Goal: Task Accomplishment & Management: Use online tool/utility

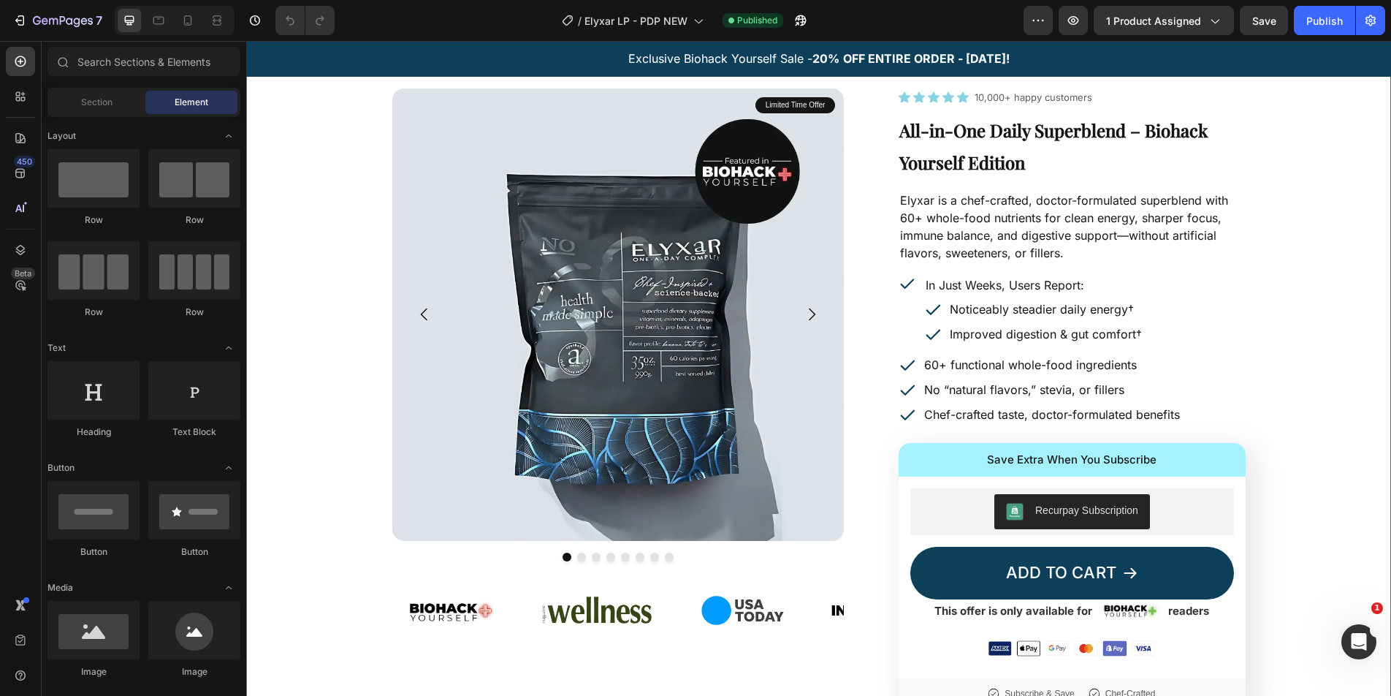
scroll to position [49, 0]
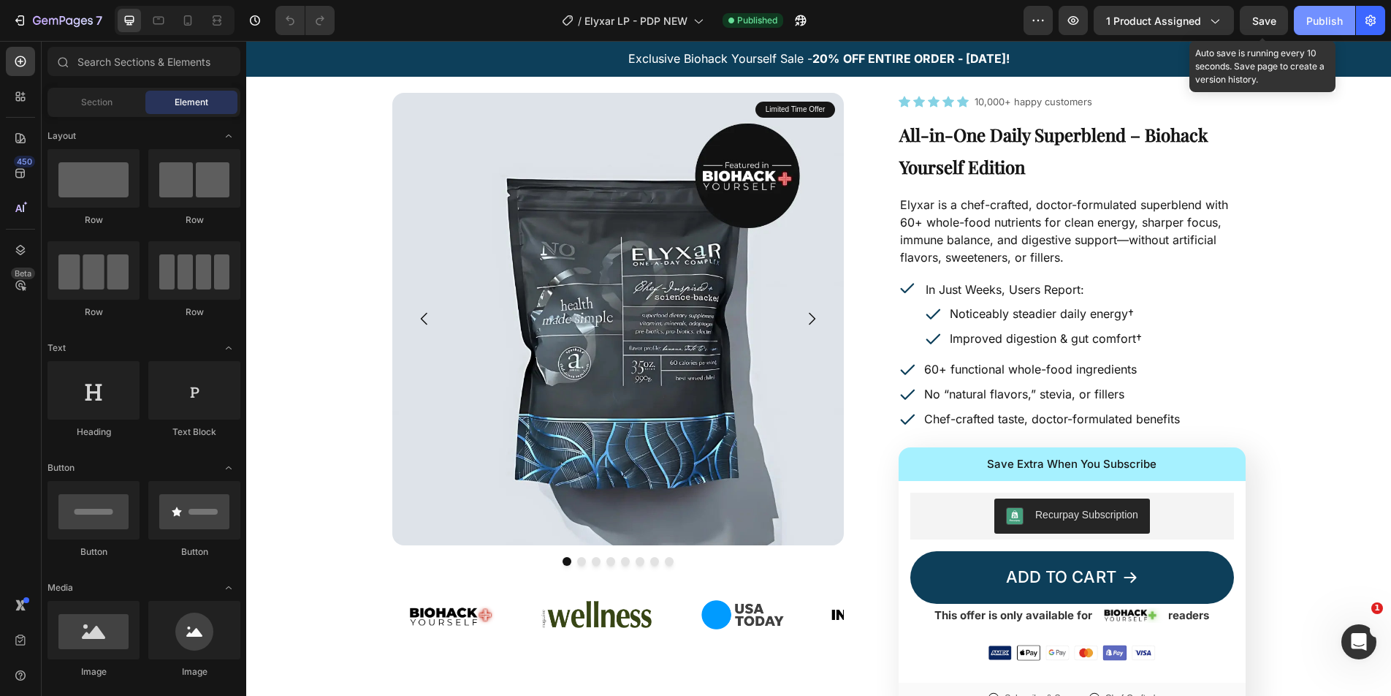
drag, startPoint x: 1258, startPoint y: 20, endPoint x: 1326, endPoint y: 21, distance: 68.7
click at [1258, 19] on span "Save" at bounding box center [1264, 21] width 24 height 12
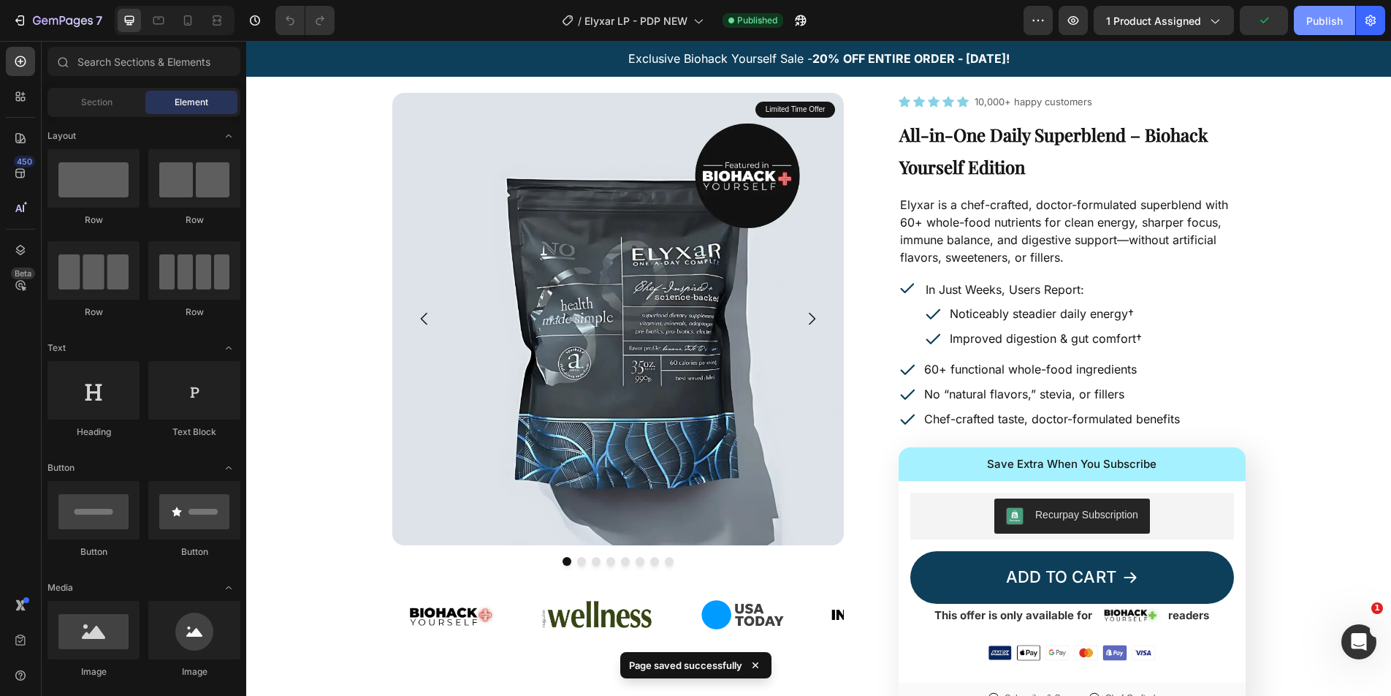
click at [1334, 21] on div "Publish" at bounding box center [1324, 20] width 37 height 15
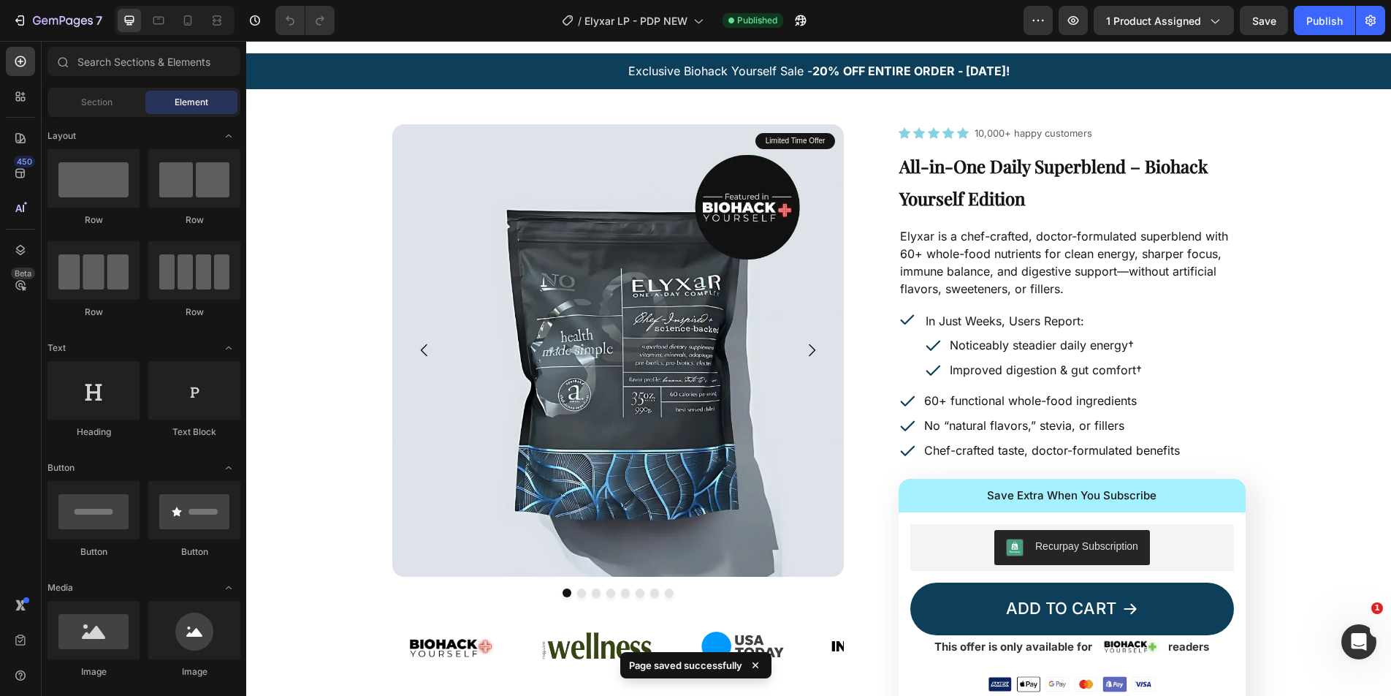
scroll to position [0, 0]
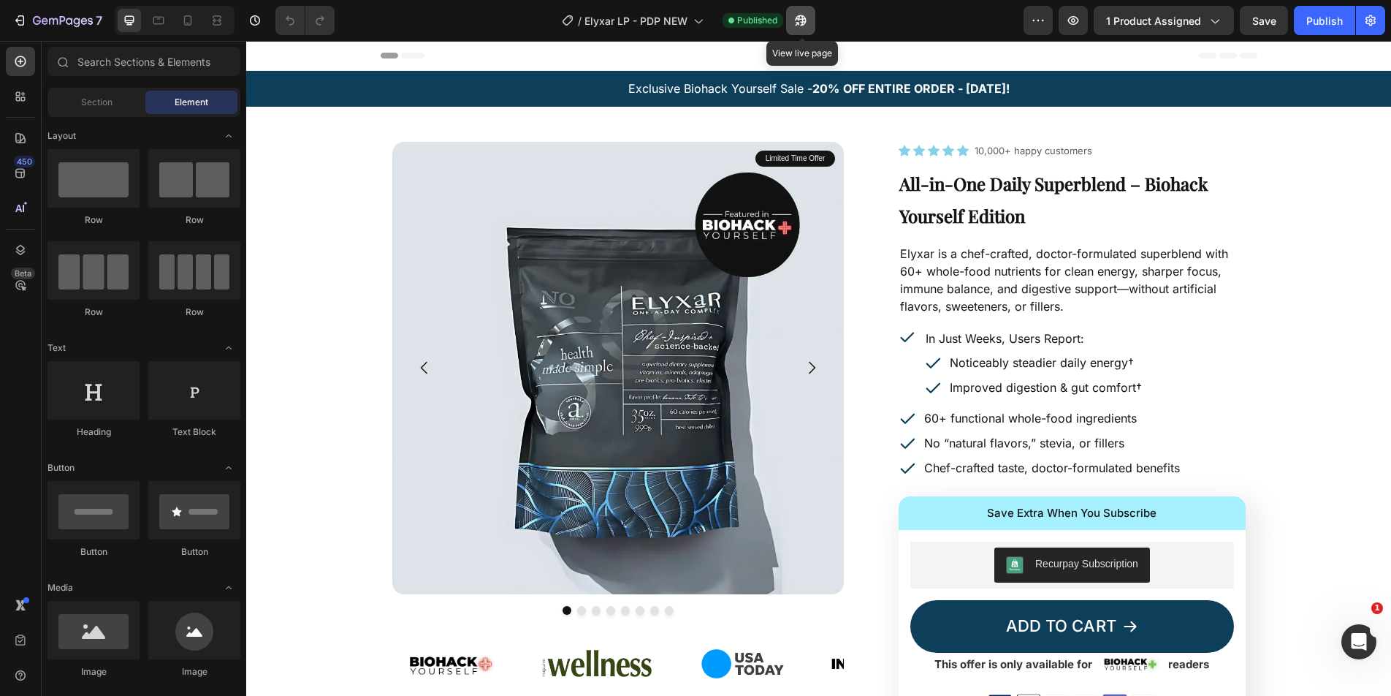
click at [801, 23] on icon "button" at bounding box center [801, 20] width 15 height 15
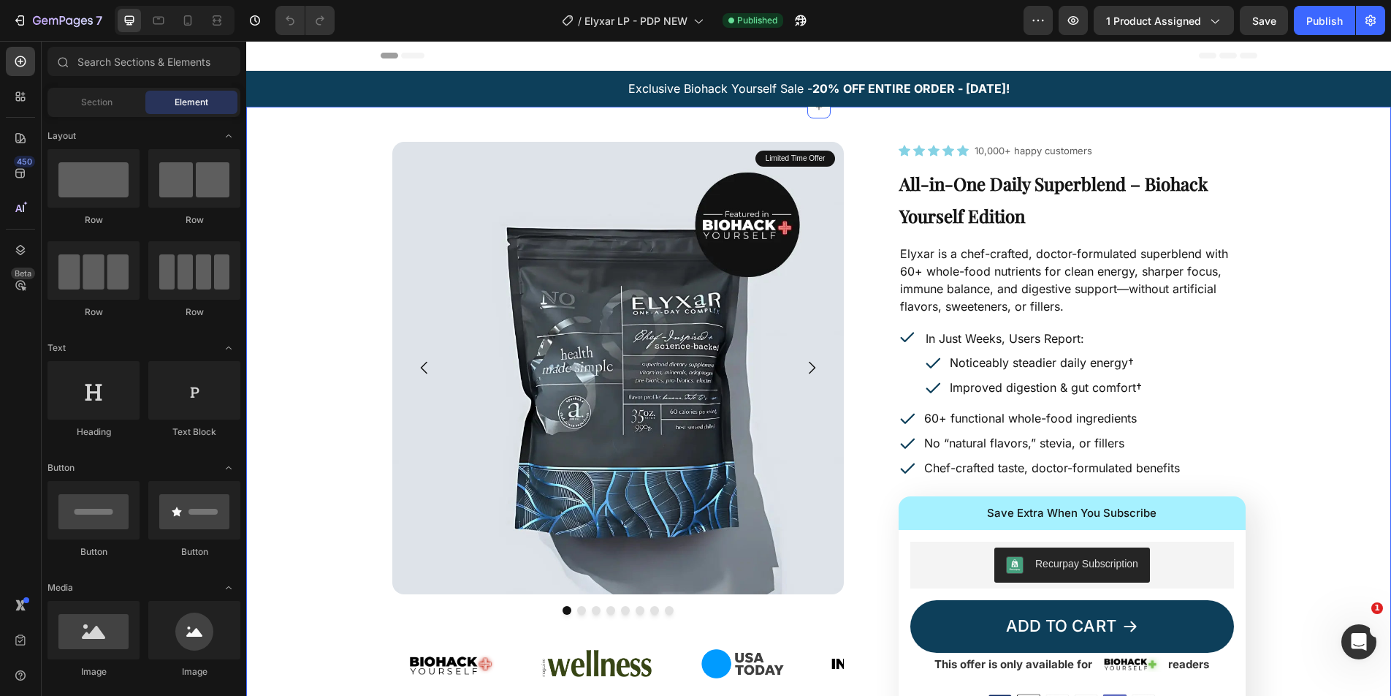
drag, startPoint x: 673, startPoint y: 154, endPoint x: 547, endPoint y: 153, distance: 126.4
click at [673, 154] on img at bounding box center [618, 368] width 452 height 452
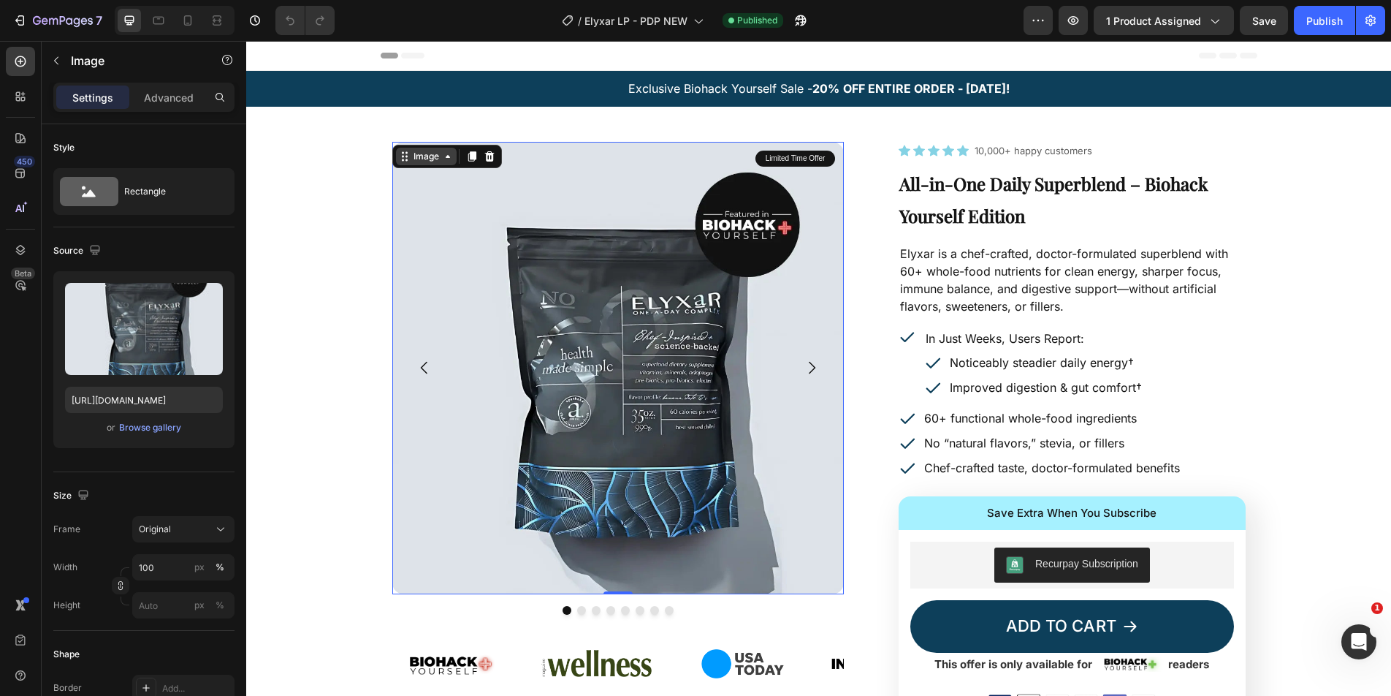
click at [404, 148] on div "Image" at bounding box center [426, 157] width 61 height 18
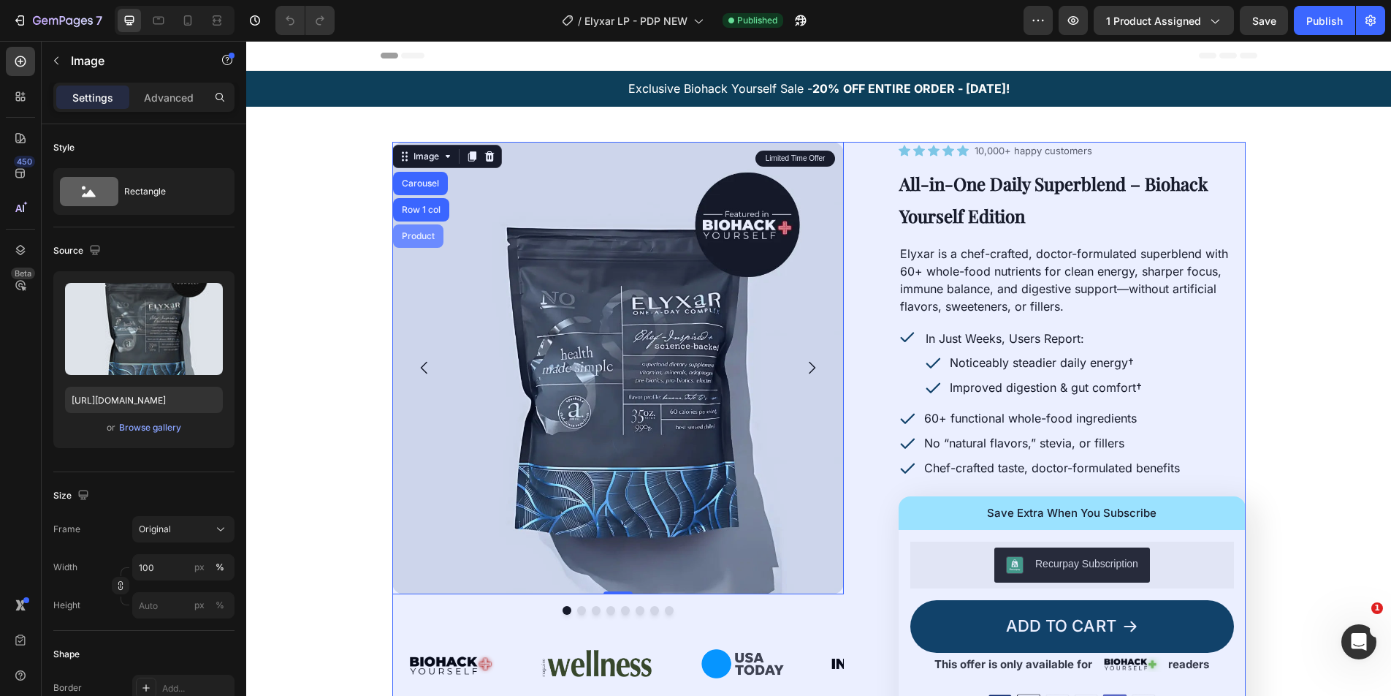
click at [413, 230] on div "Product" at bounding box center [418, 235] width 50 height 23
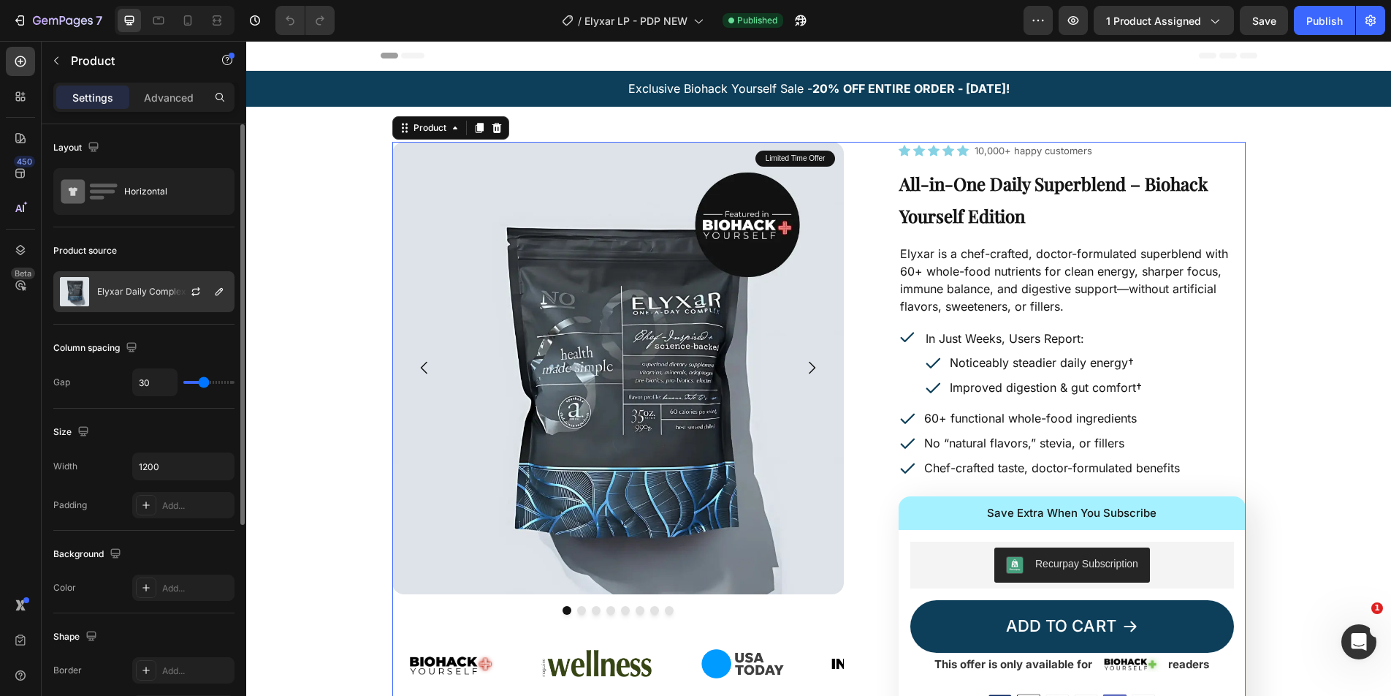
click at [153, 286] on p "Elyxar Daily Complex" at bounding box center [141, 291] width 89 height 10
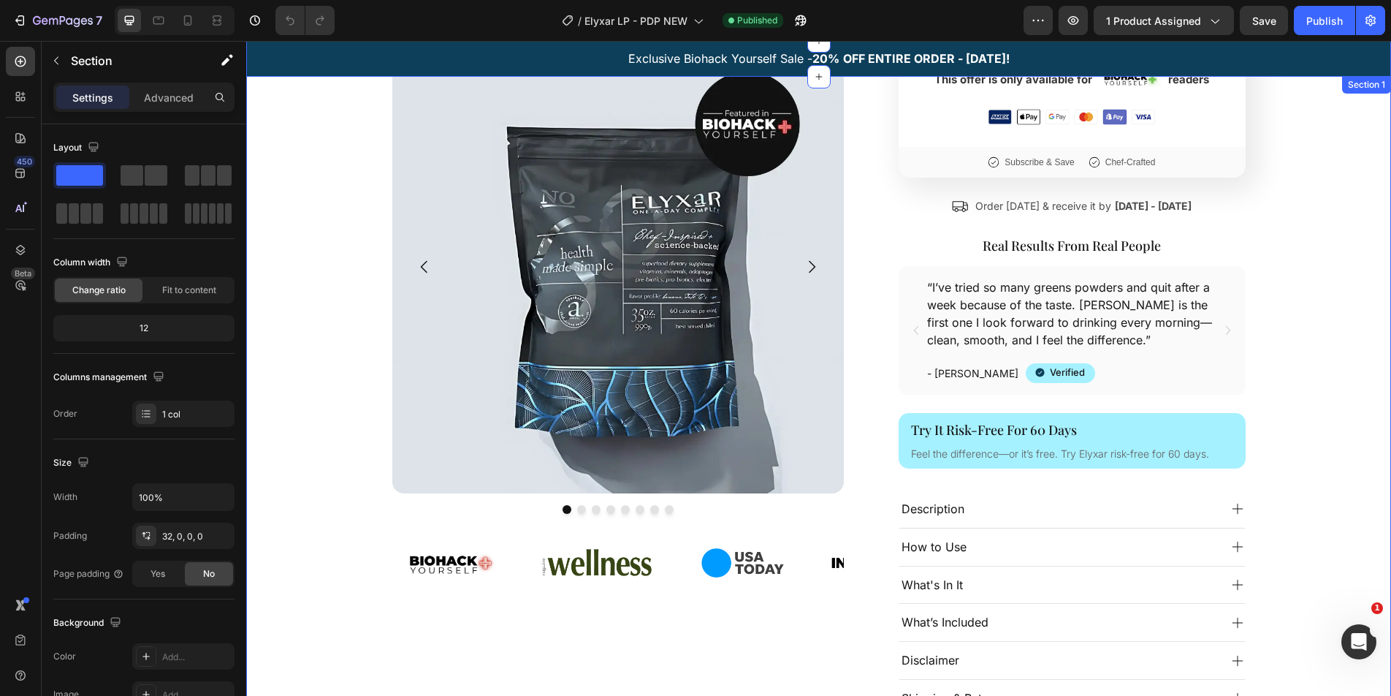
scroll to position [170, 0]
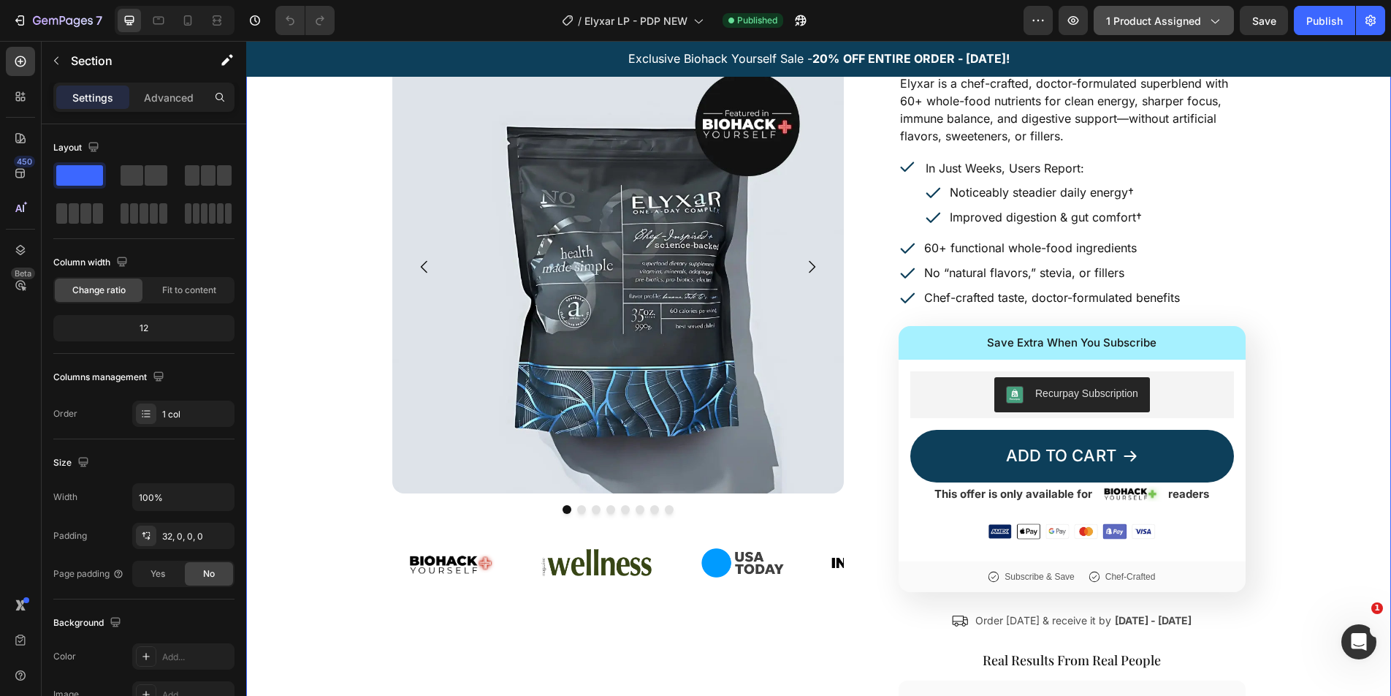
click at [1155, 27] on span "1 product assigned" at bounding box center [1153, 20] width 95 height 15
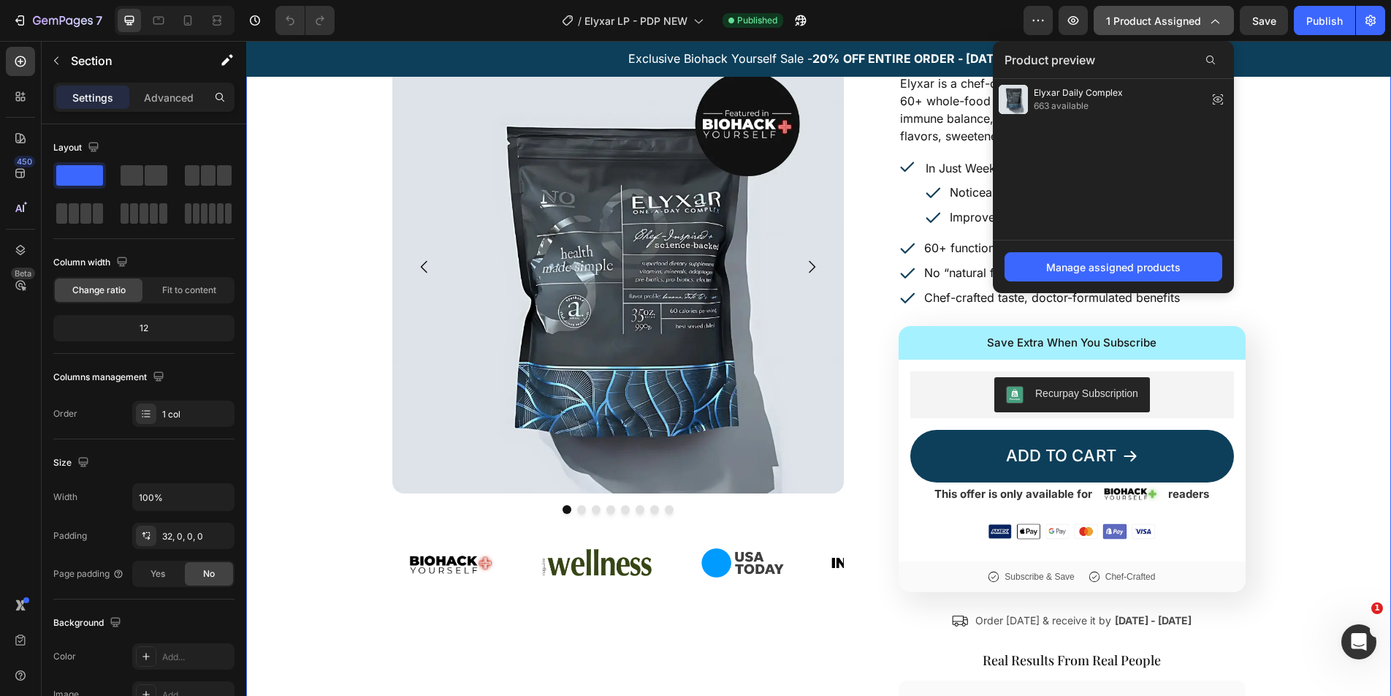
click at [1155, 27] on span "1 product assigned" at bounding box center [1153, 20] width 95 height 15
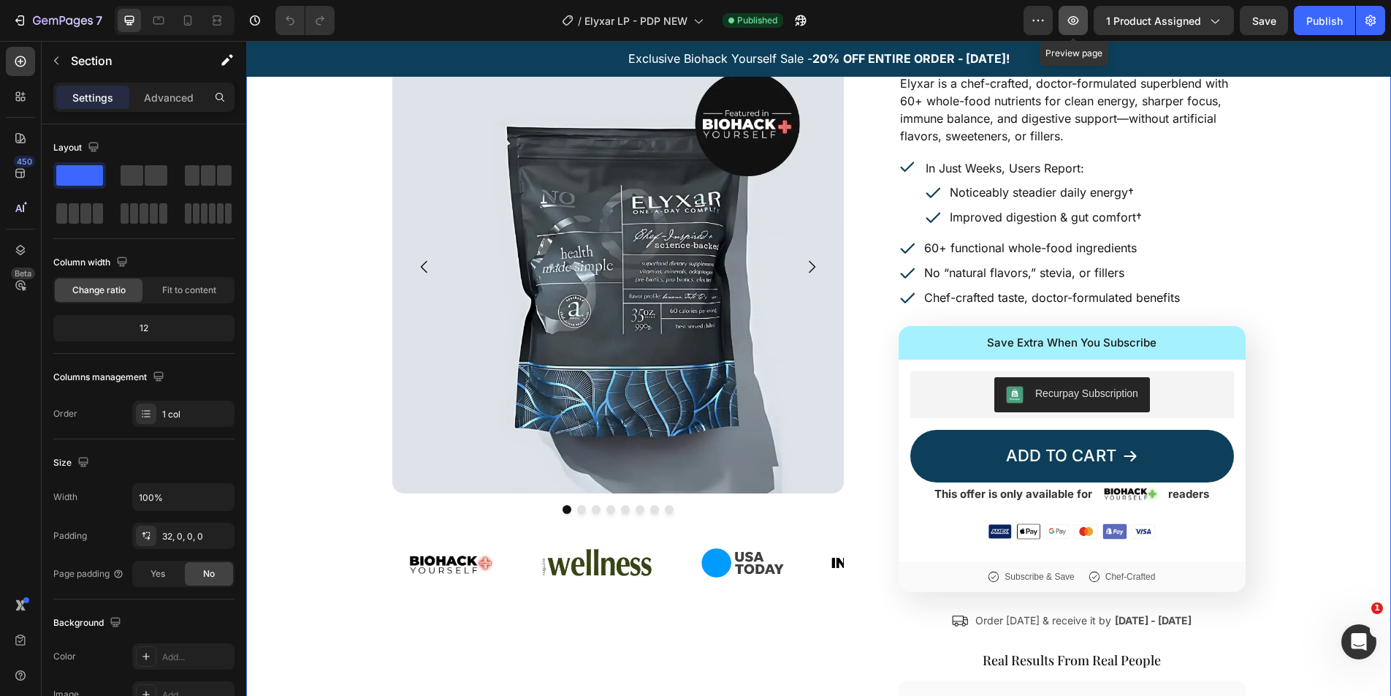
click at [1072, 23] on icon "button" at bounding box center [1073, 20] width 11 height 9
click at [188, 25] on icon at bounding box center [188, 20] width 8 height 10
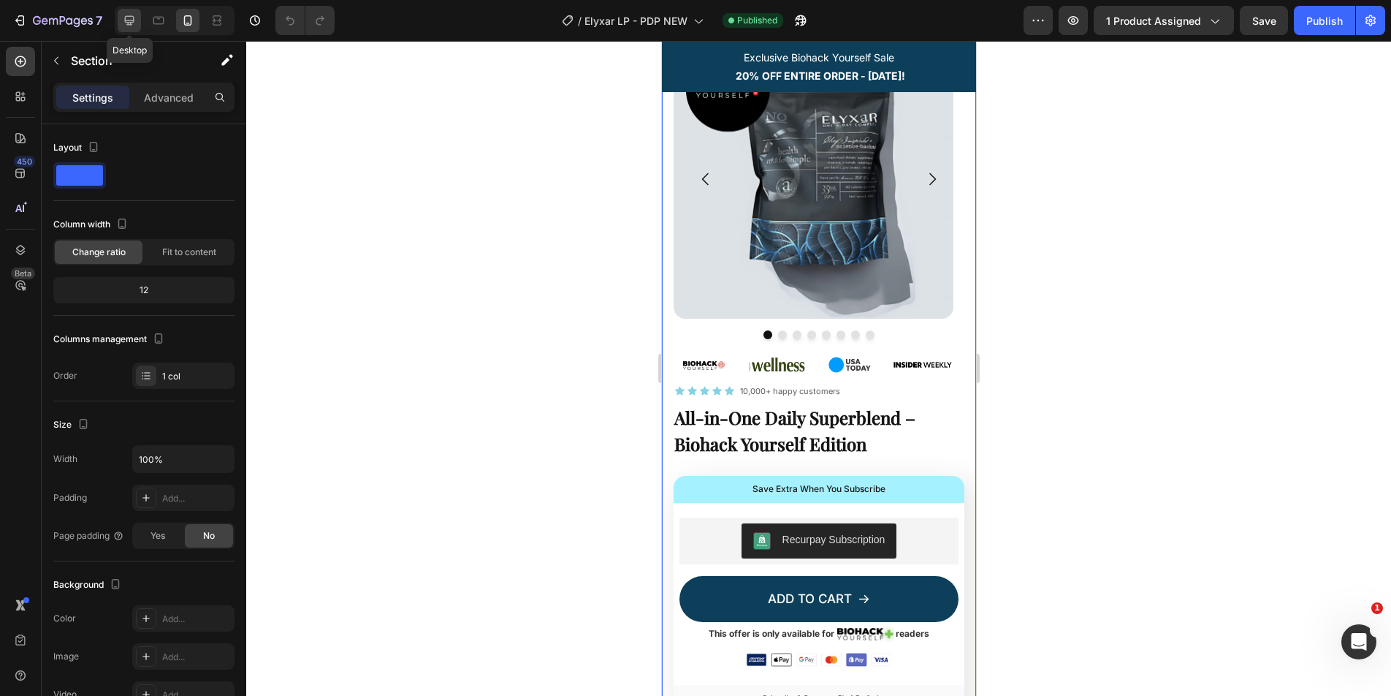
scroll to position [30, 0]
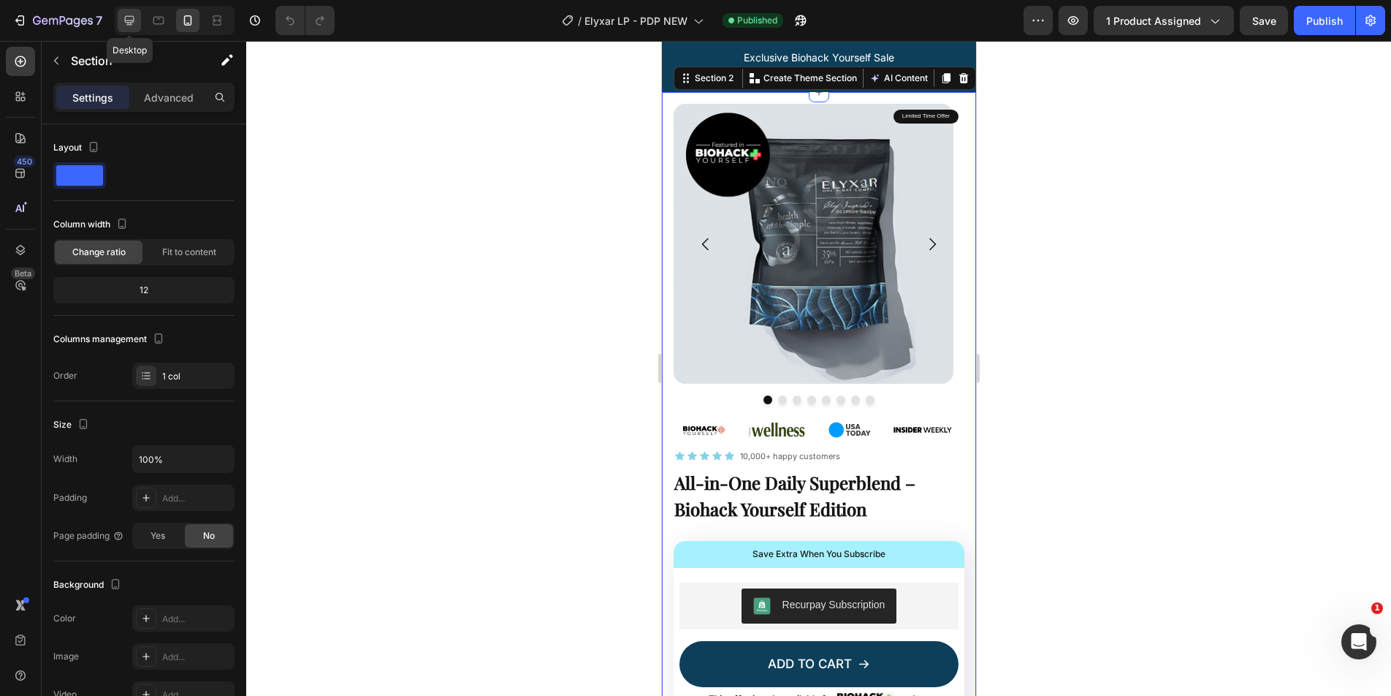
click at [124, 25] on icon at bounding box center [129, 20] width 15 height 15
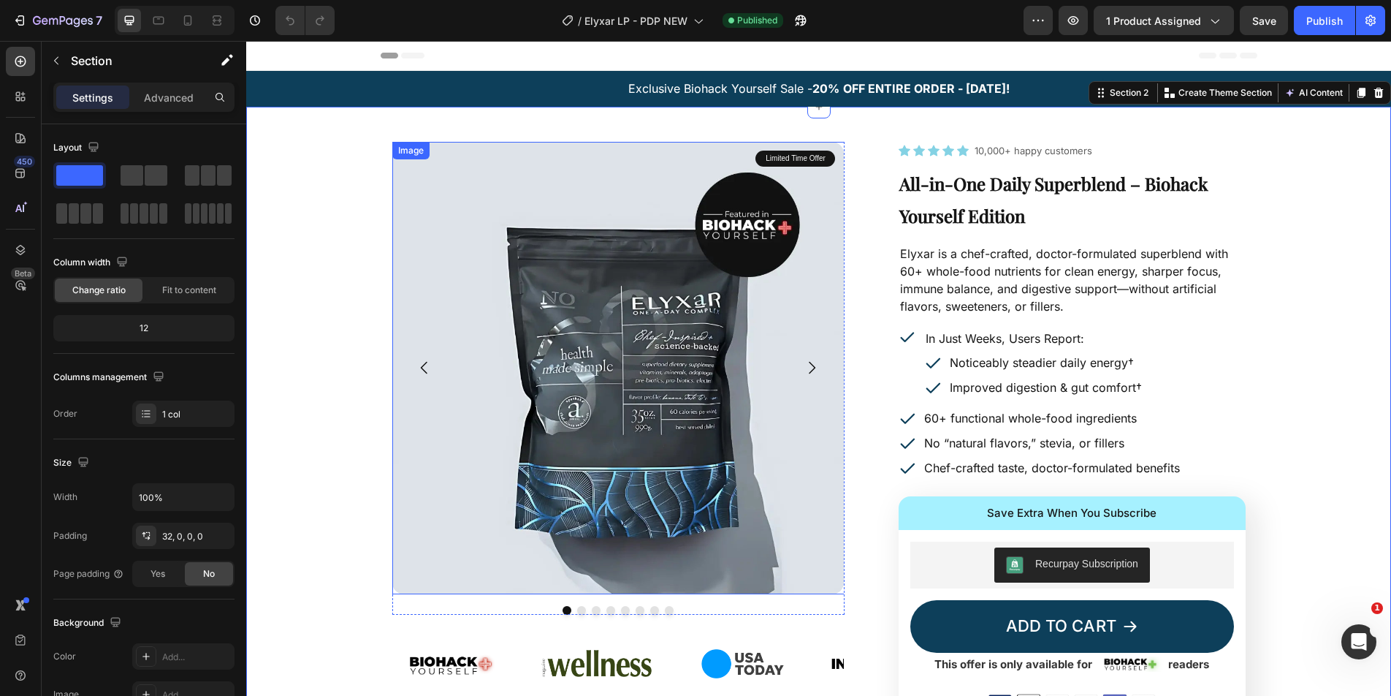
click at [638, 278] on img at bounding box center [618, 368] width 452 height 452
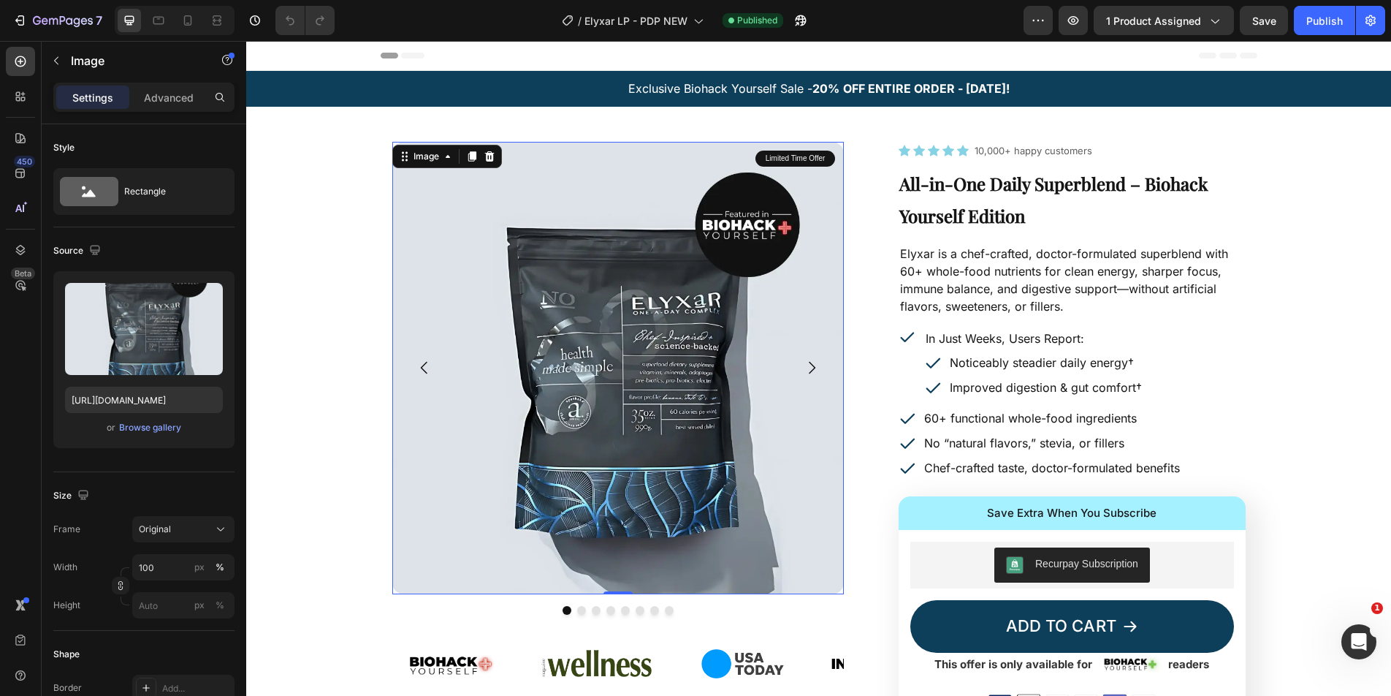
click at [615, 268] on img at bounding box center [618, 368] width 452 height 452
click at [191, 390] on input "[URL][DOMAIN_NAME]" at bounding box center [144, 400] width 158 height 26
click at [510, 308] on img at bounding box center [618, 368] width 452 height 452
click at [433, 159] on div "Image" at bounding box center [426, 156] width 31 height 13
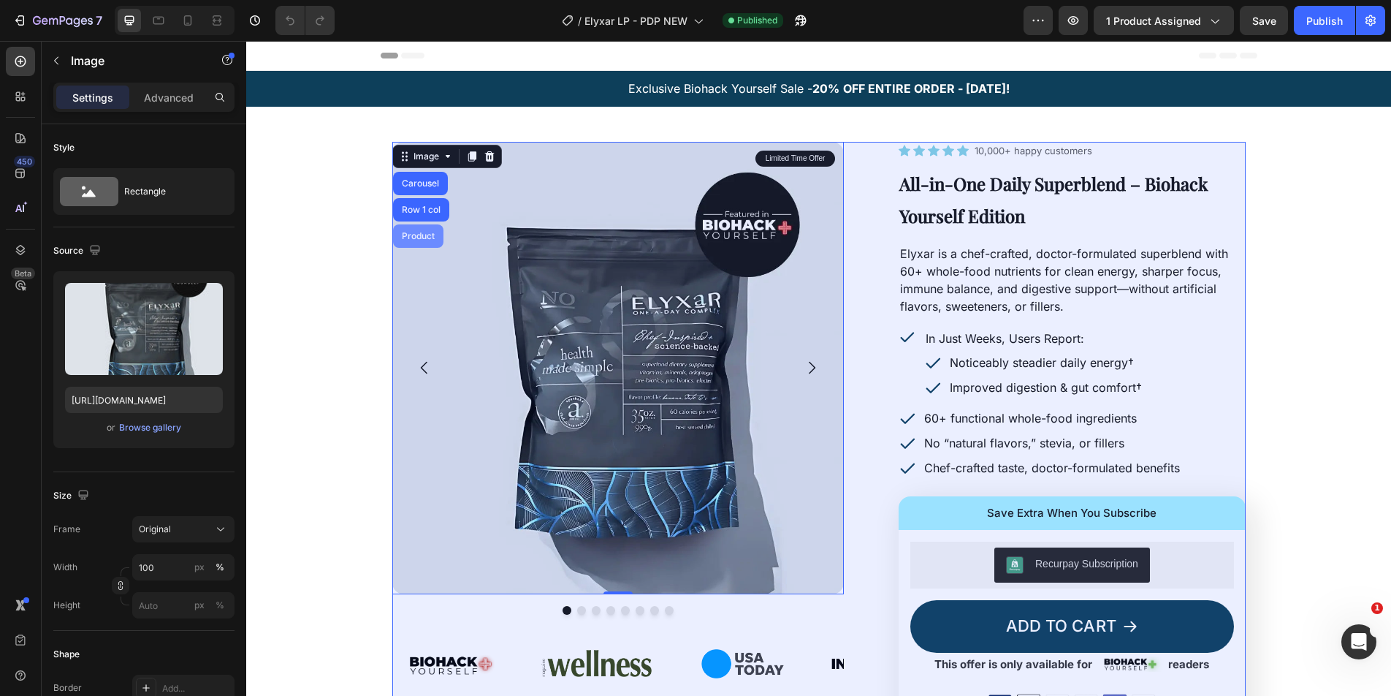
click at [419, 232] on div "Product" at bounding box center [418, 236] width 39 height 9
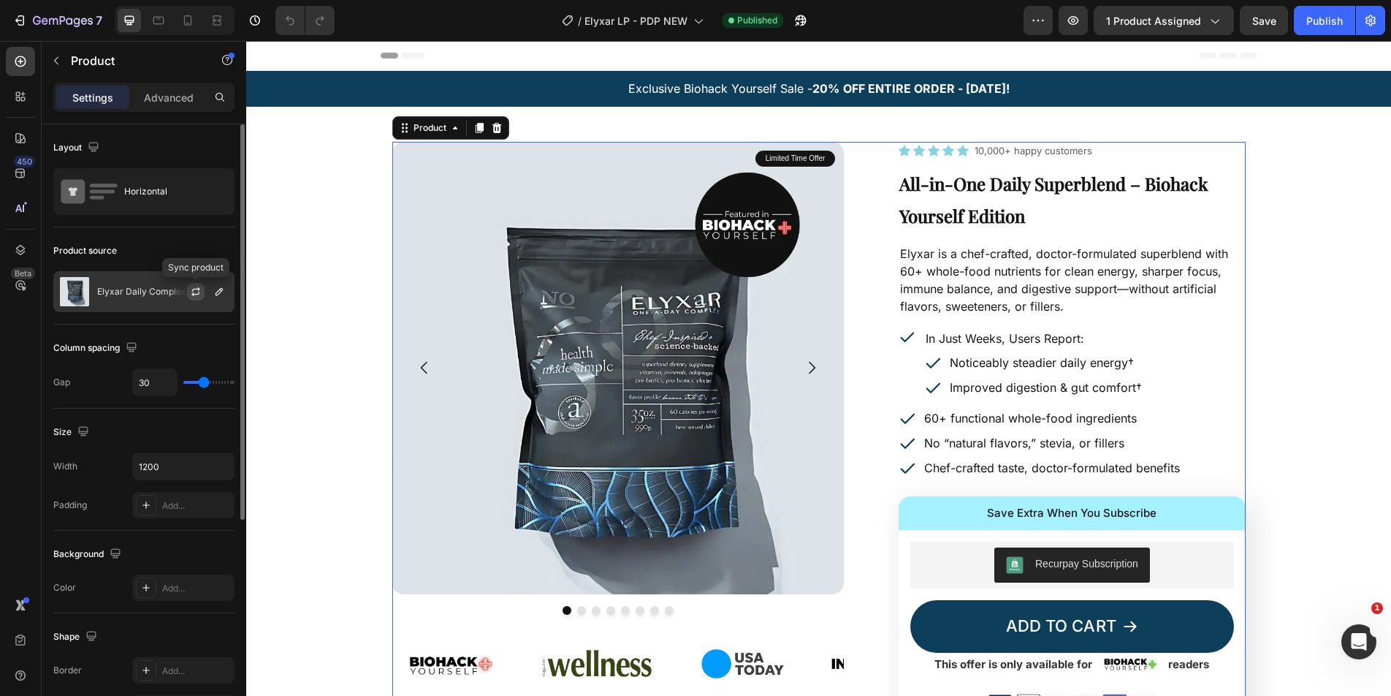
click at [195, 291] on icon "button" at bounding box center [196, 292] width 12 height 12
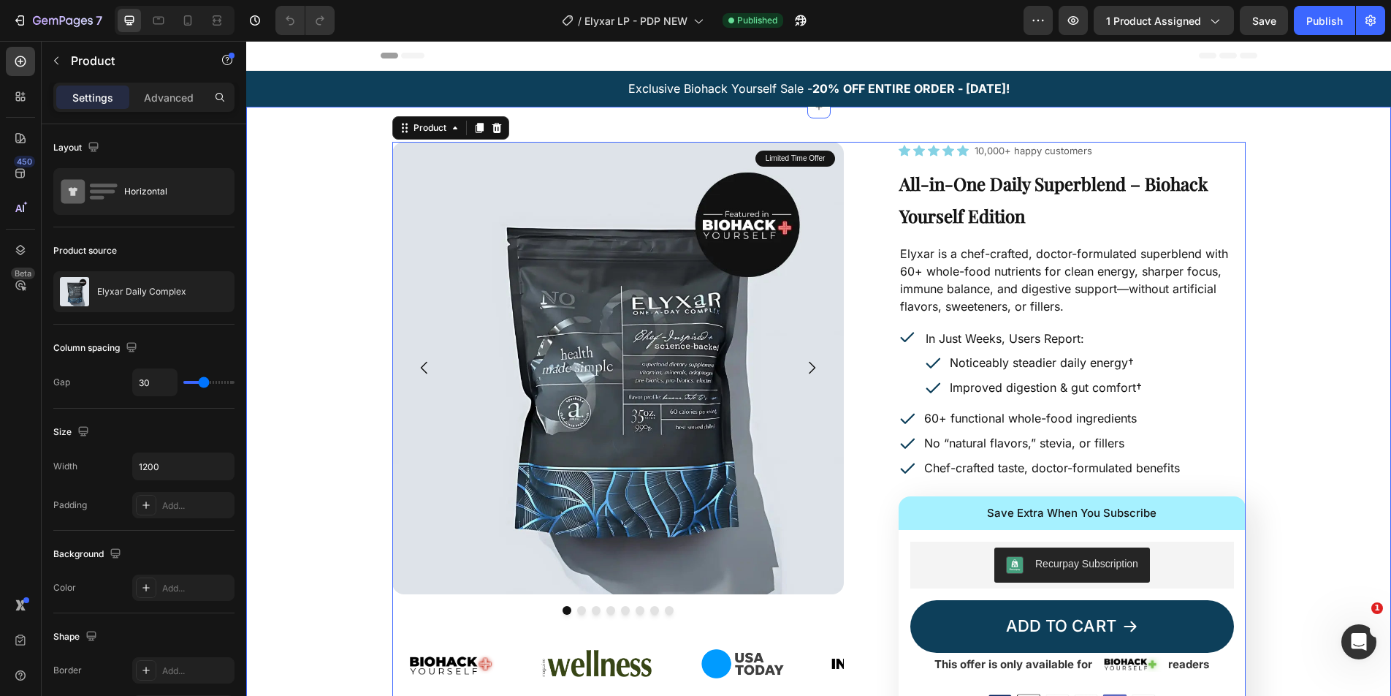
drag, startPoint x: 1306, startPoint y: 180, endPoint x: 1258, endPoint y: 140, distance: 63.2
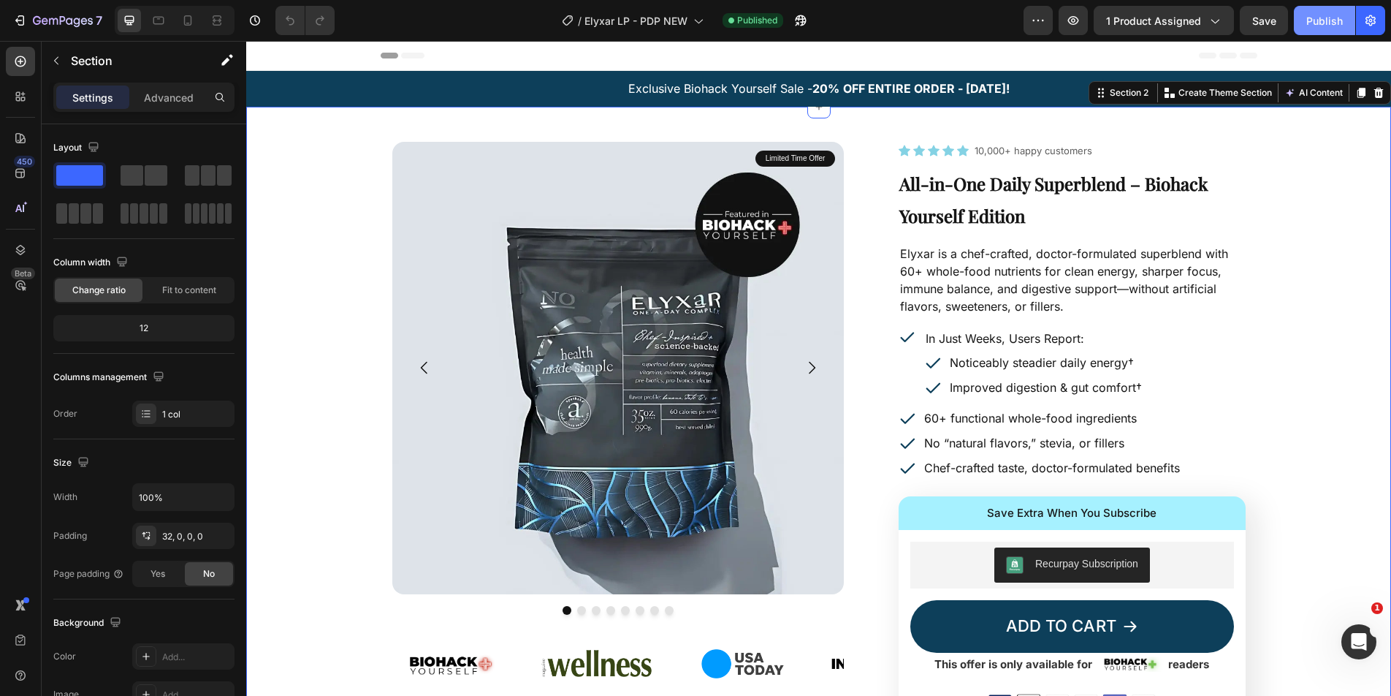
click at [1308, 13] on div "Publish" at bounding box center [1324, 20] width 37 height 15
click at [804, 21] on icon "button" at bounding box center [801, 20] width 15 height 15
click at [42, 24] on icon "button" at bounding box center [63, 21] width 60 height 12
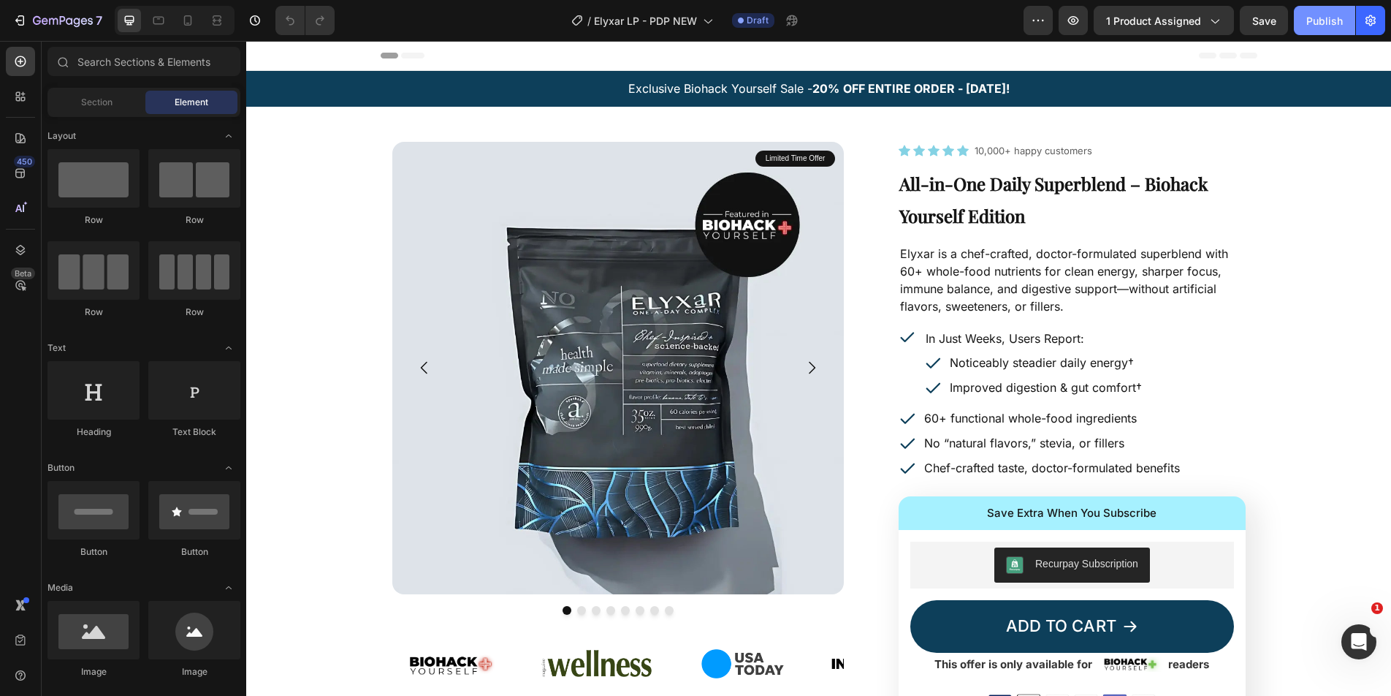
click at [1319, 23] on div "Publish" at bounding box center [1324, 20] width 37 height 15
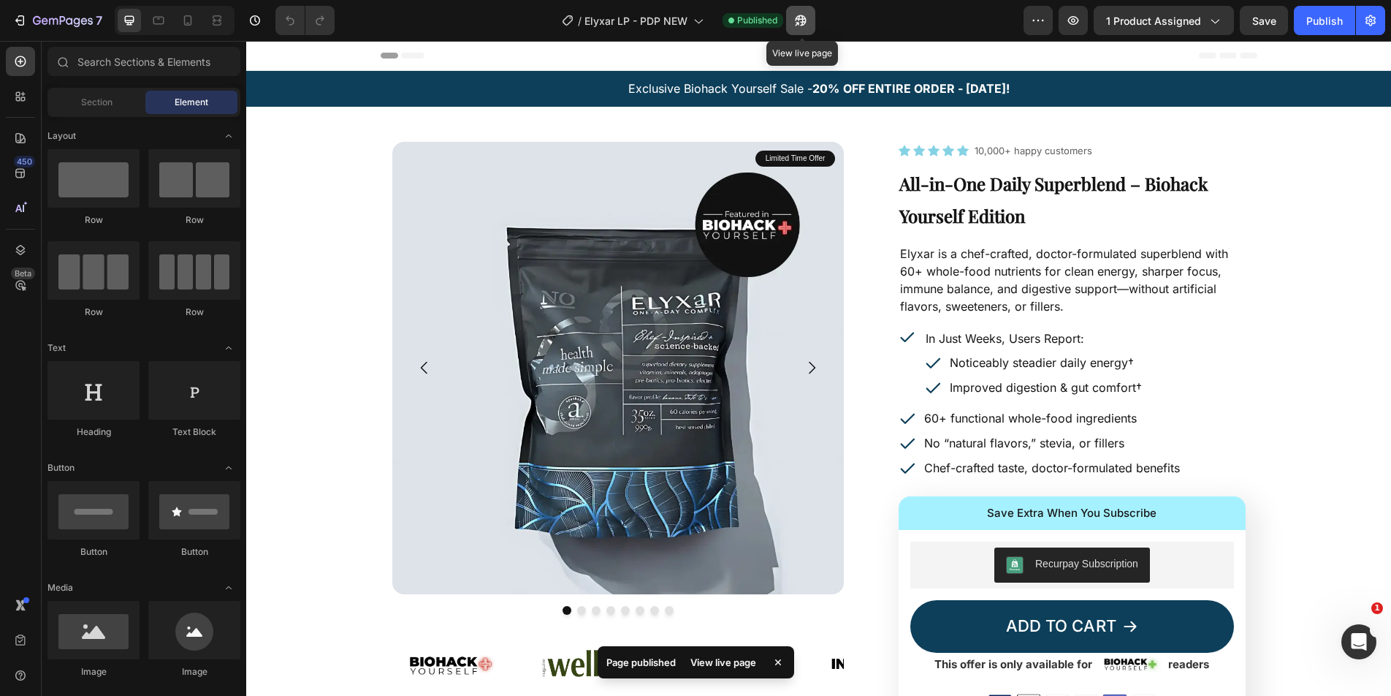
click at [799, 22] on icon "button" at bounding box center [798, 24] width 4 height 4
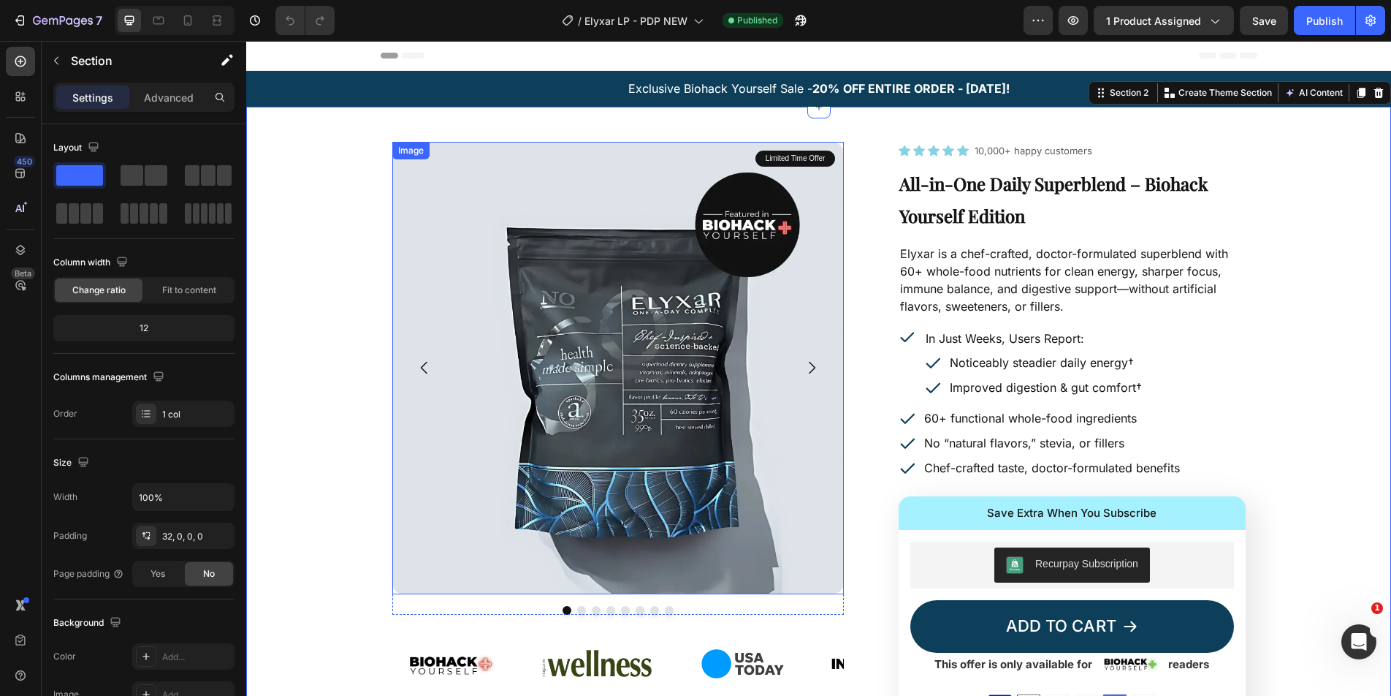
click at [448, 168] on img at bounding box center [618, 368] width 452 height 452
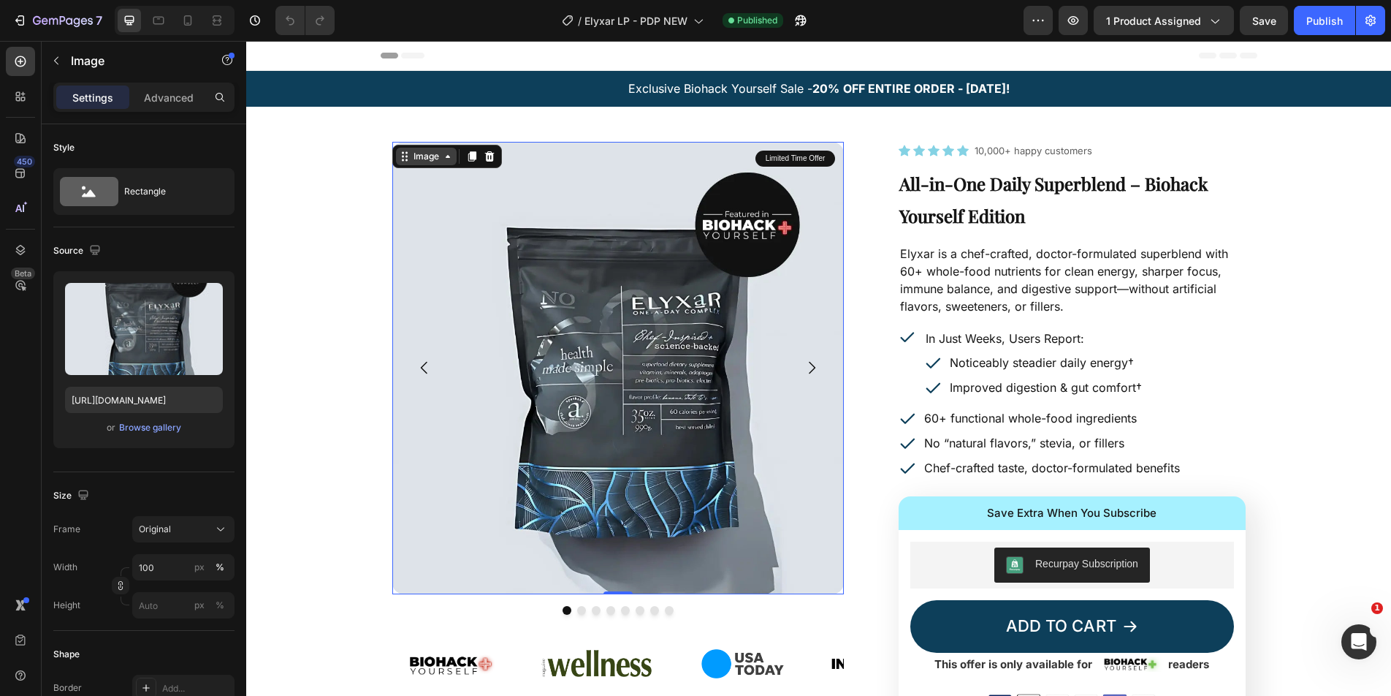
click at [429, 159] on div "Image" at bounding box center [426, 156] width 31 height 13
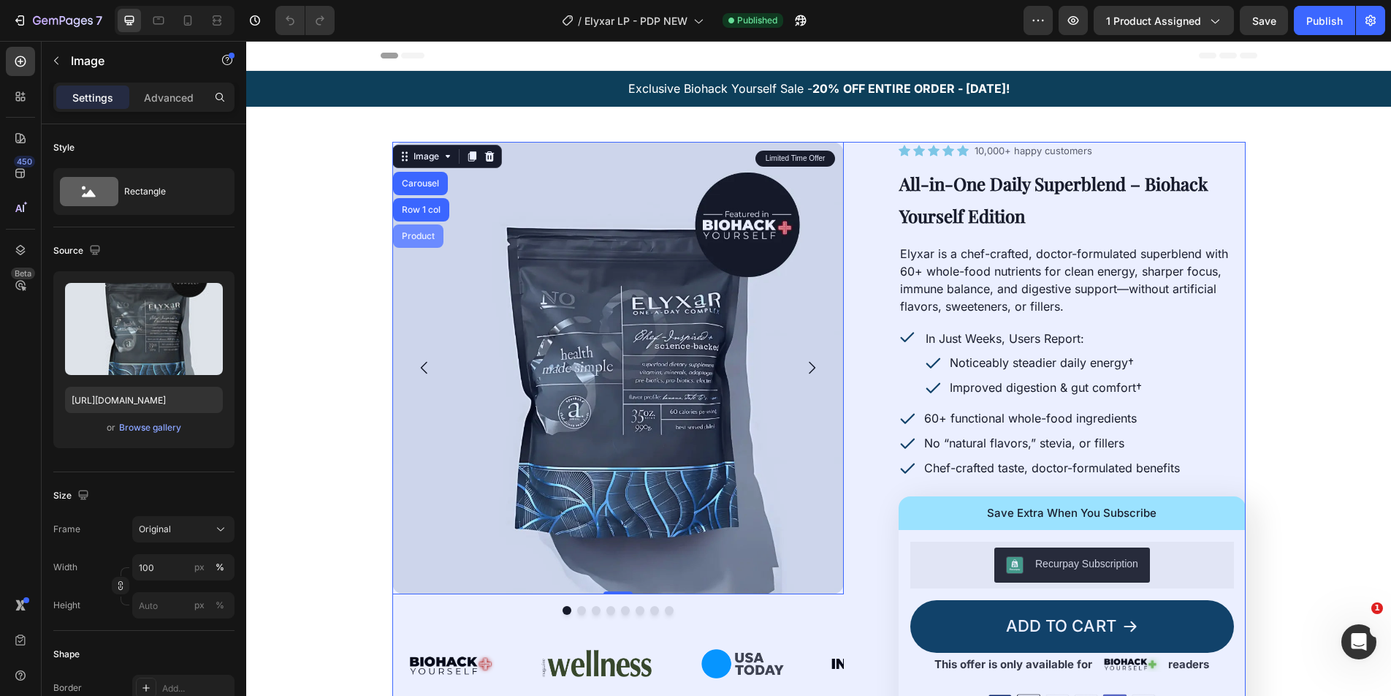
click at [408, 229] on div "Product" at bounding box center [418, 235] width 50 height 23
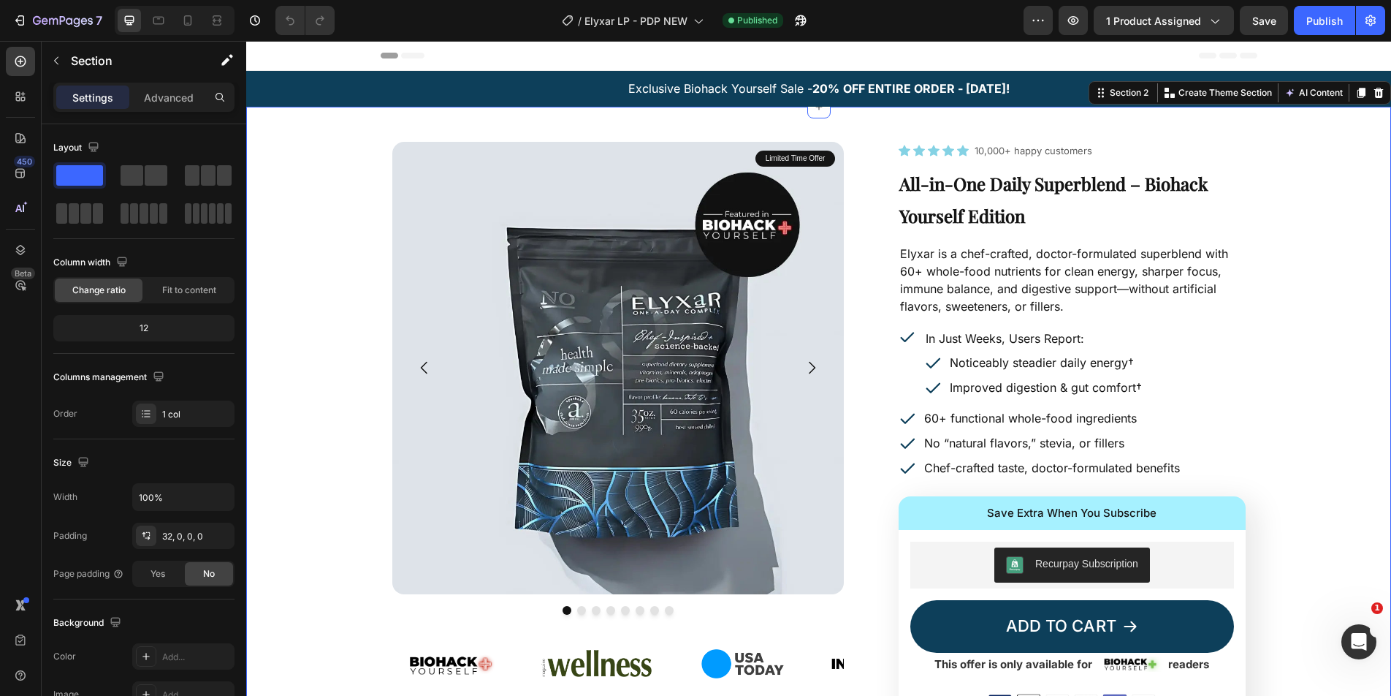
click at [461, 171] on img at bounding box center [618, 368] width 452 height 452
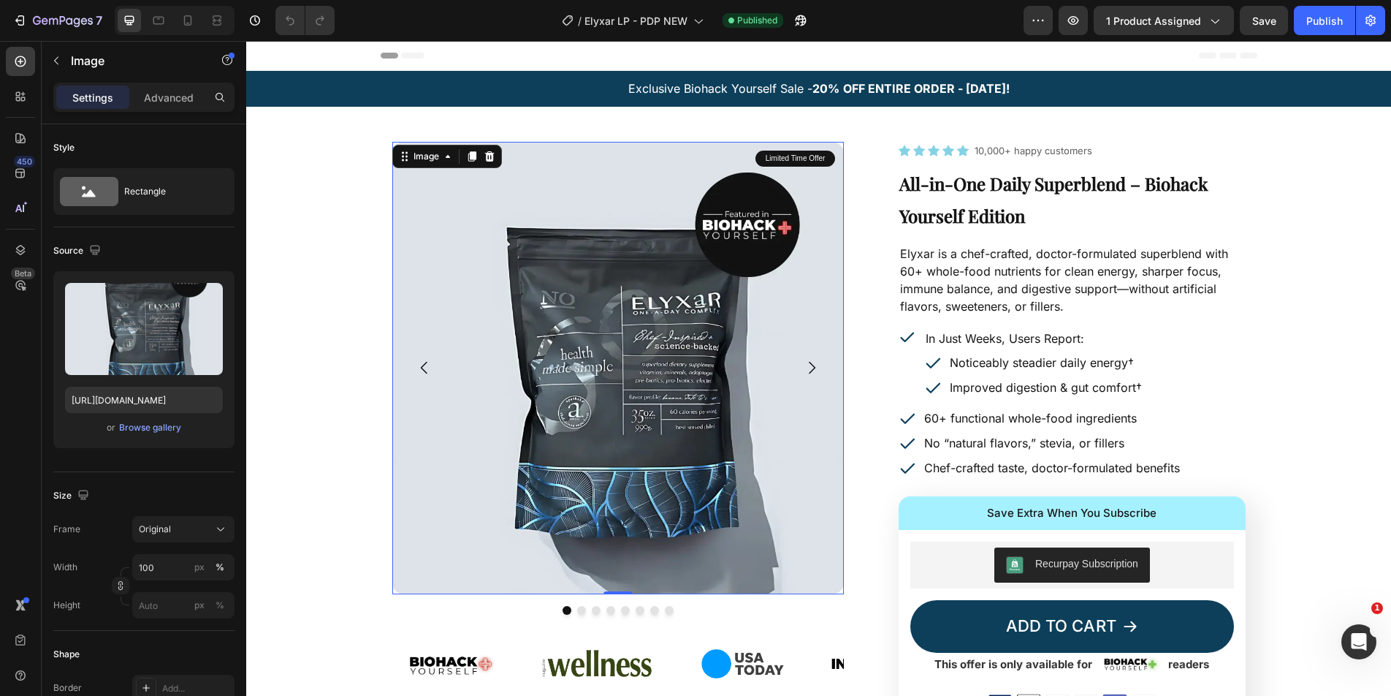
click at [411, 145] on div "Image" at bounding box center [447, 156] width 110 height 23
click at [419, 156] on div "Image" at bounding box center [426, 156] width 31 height 13
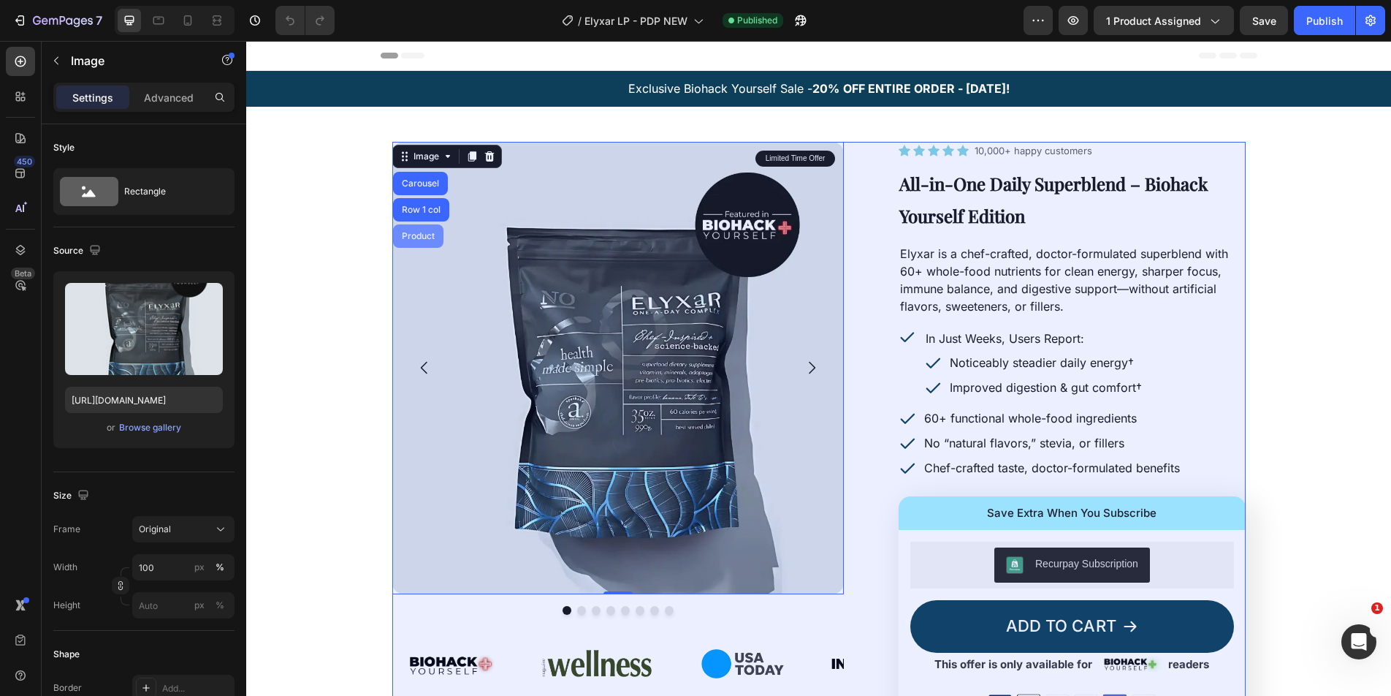
click at [422, 240] on div "Product" at bounding box center [418, 235] width 50 height 23
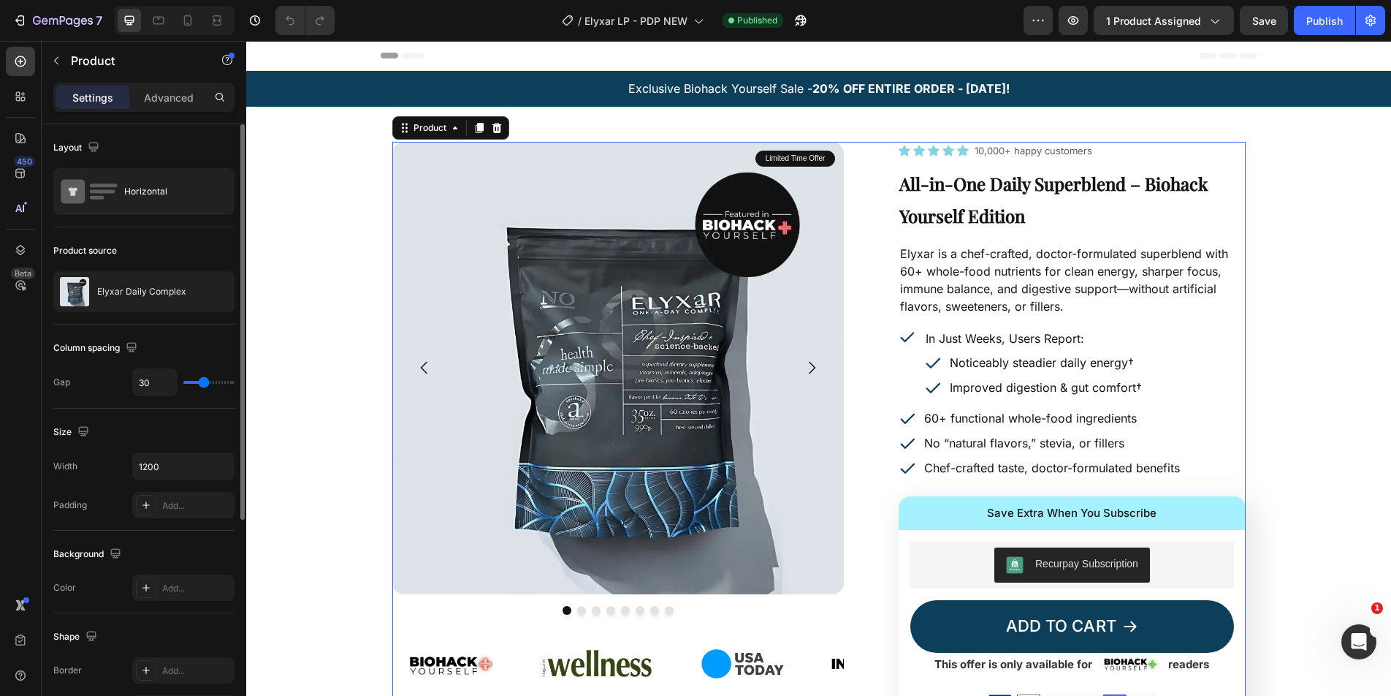
scroll to position [337, 0]
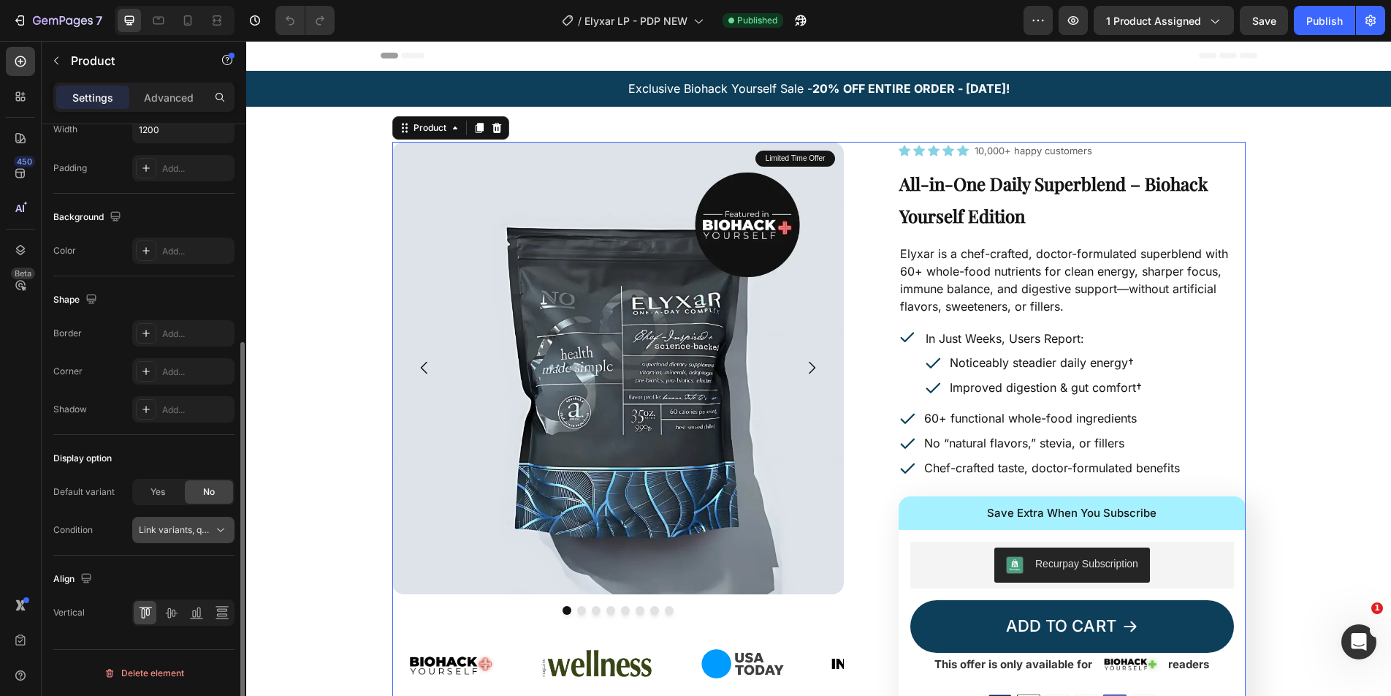
click at [213, 520] on button "Link variants, quantity <br> between same products" at bounding box center [183, 530] width 102 height 26
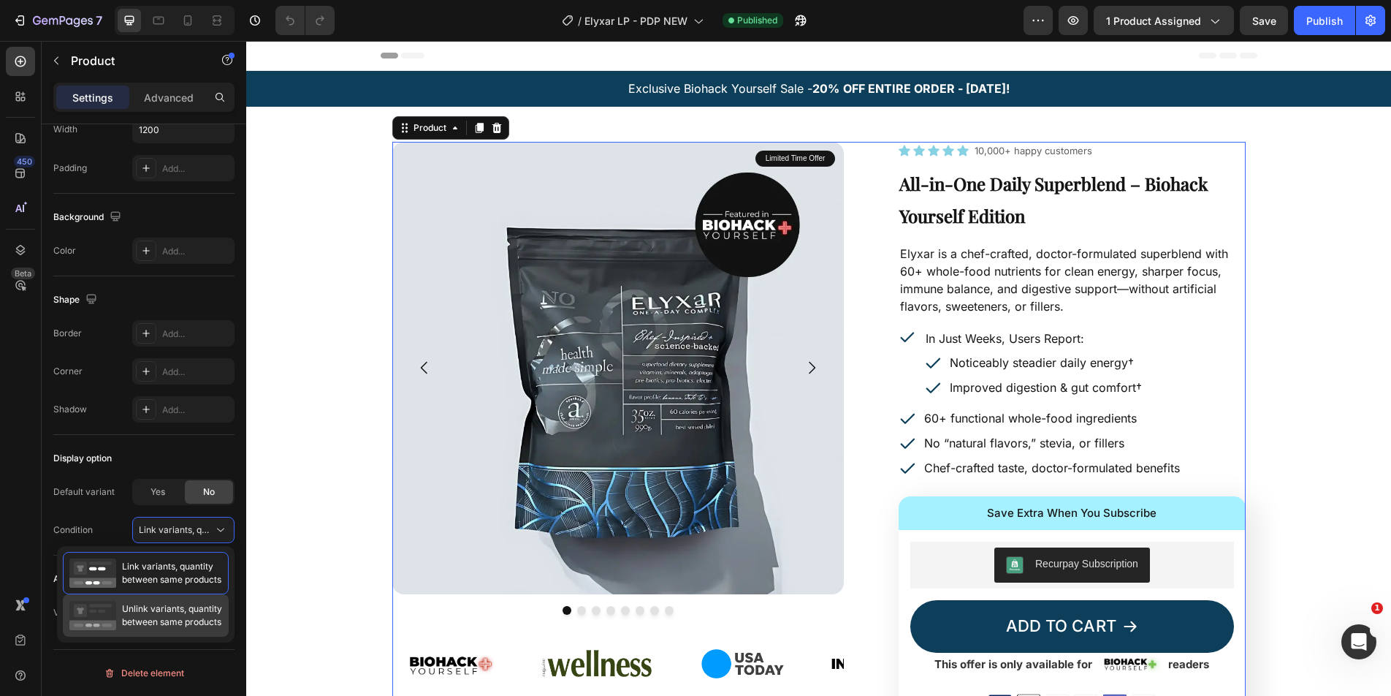
click at [188, 617] on span "Unlink variants, quantity between same products" at bounding box center [172, 615] width 100 height 26
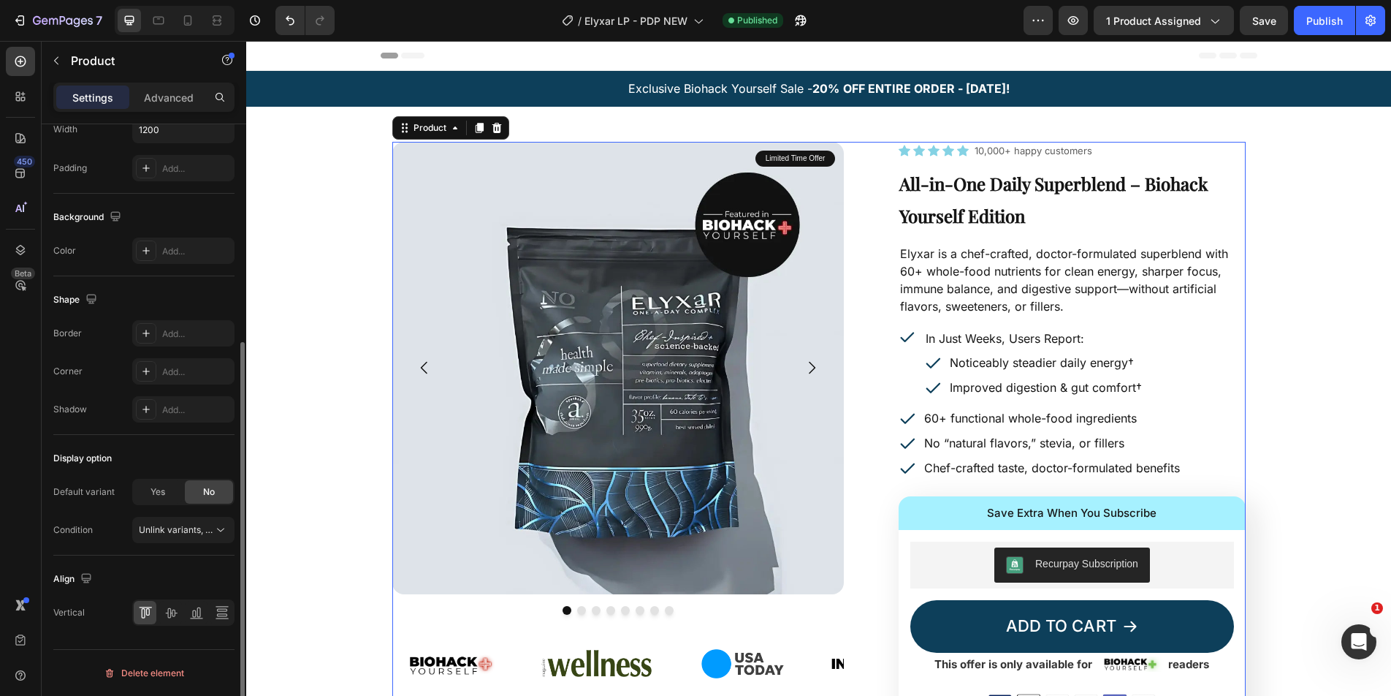
click at [99, 520] on div "Condition Unlink variants, quantity <br> between same products" at bounding box center [143, 530] width 181 height 26
click at [162, 497] on span "Yes" at bounding box center [158, 491] width 15 height 13
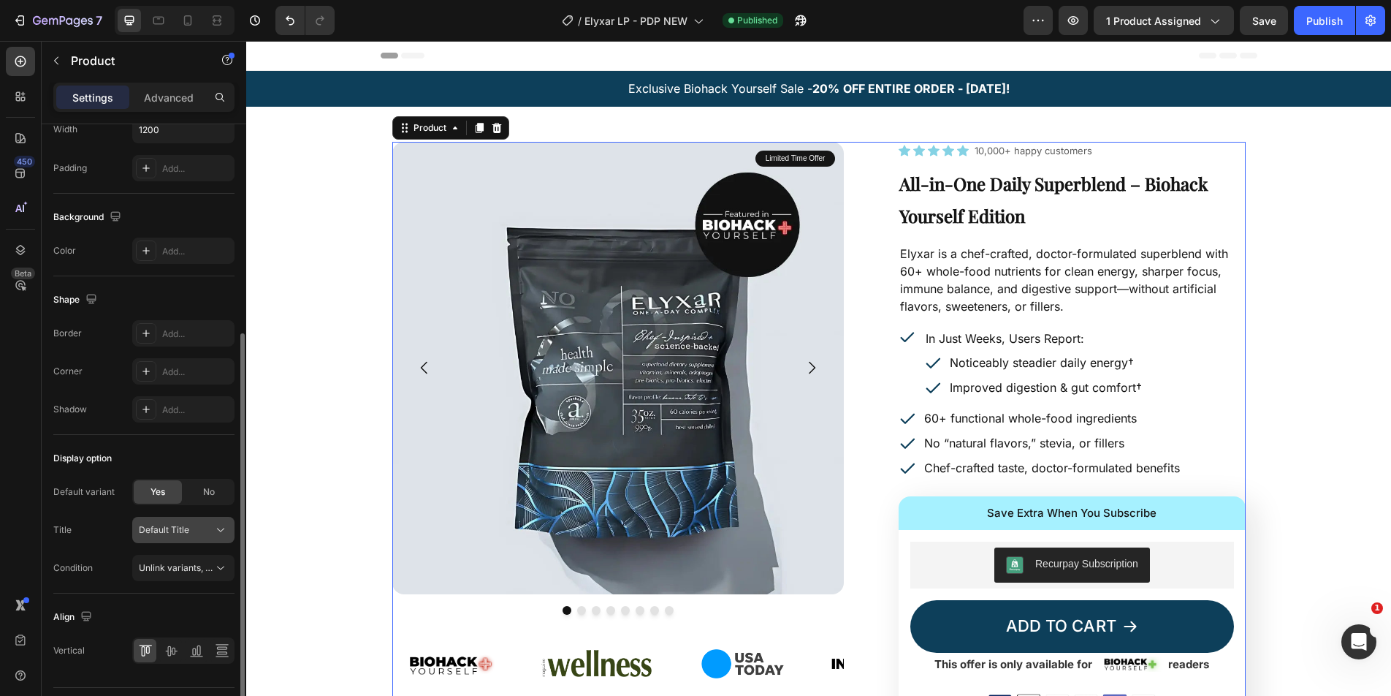
click at [182, 528] on span "Default Title" at bounding box center [164, 529] width 50 height 13
click at [173, 563] on span "Default Title" at bounding box center [163, 564] width 50 height 13
click at [110, 519] on div "Title Default Title" at bounding box center [143, 530] width 181 height 26
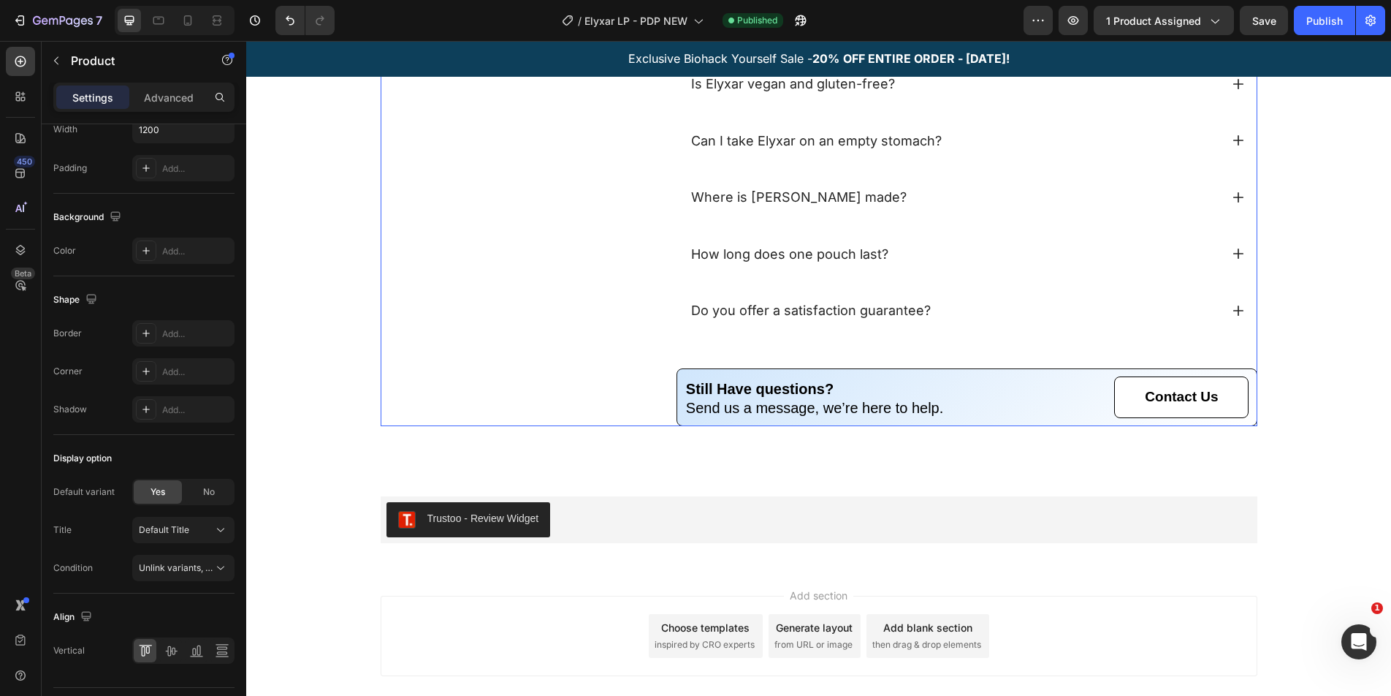
scroll to position [6192, 0]
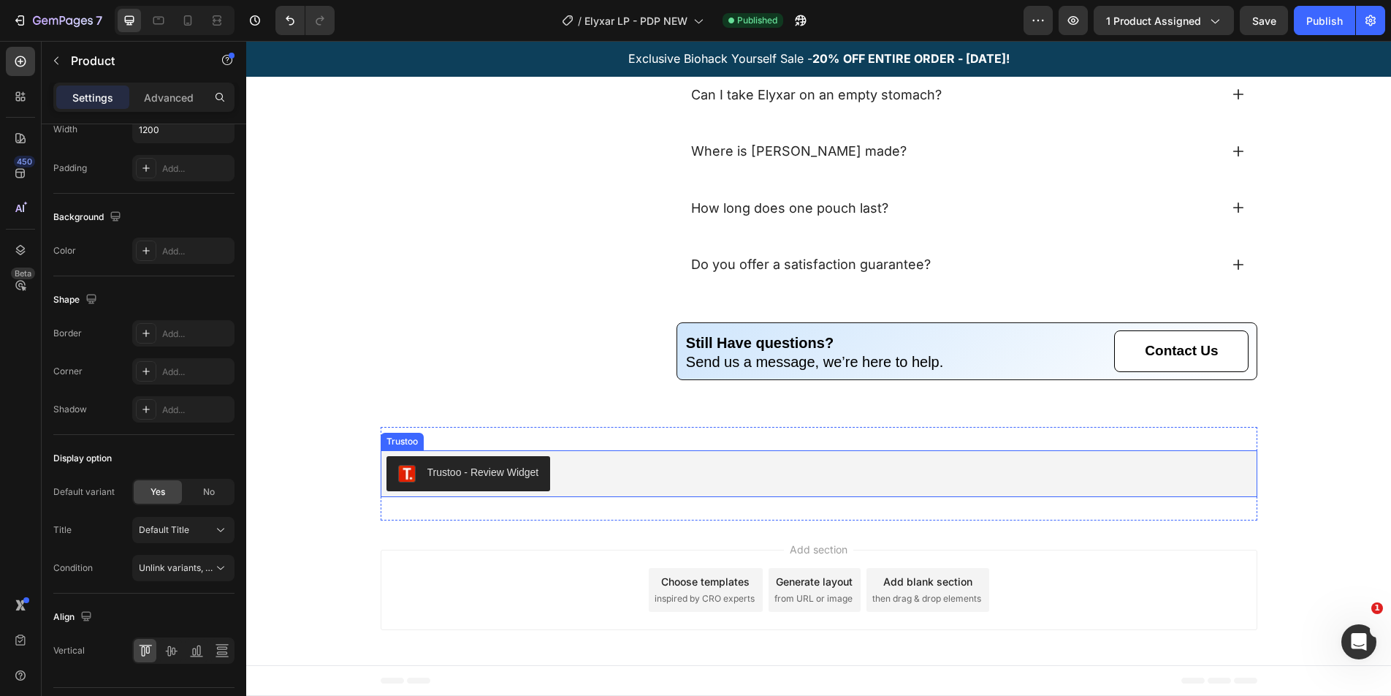
click at [875, 479] on div "Trustoo - Review Widget" at bounding box center [819, 473] width 865 height 35
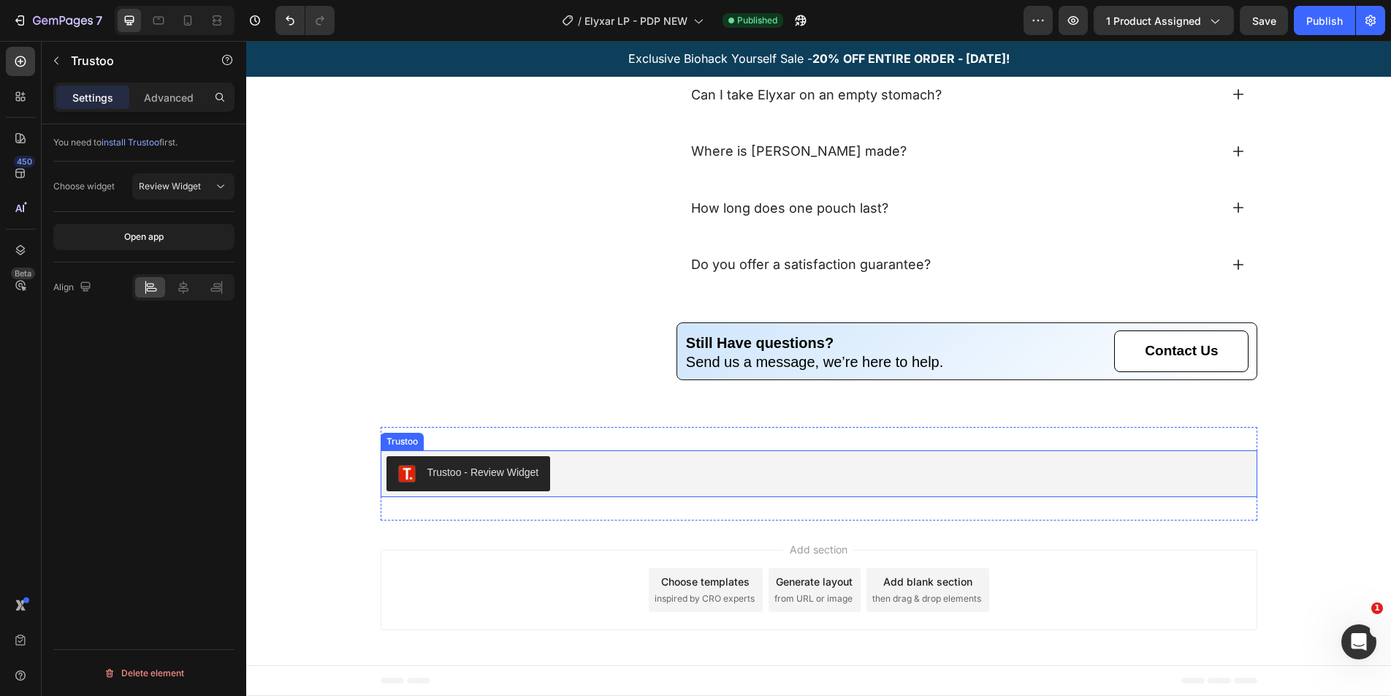
scroll to position [0, 0]
click at [193, 289] on div at bounding box center [183, 287] width 30 height 20
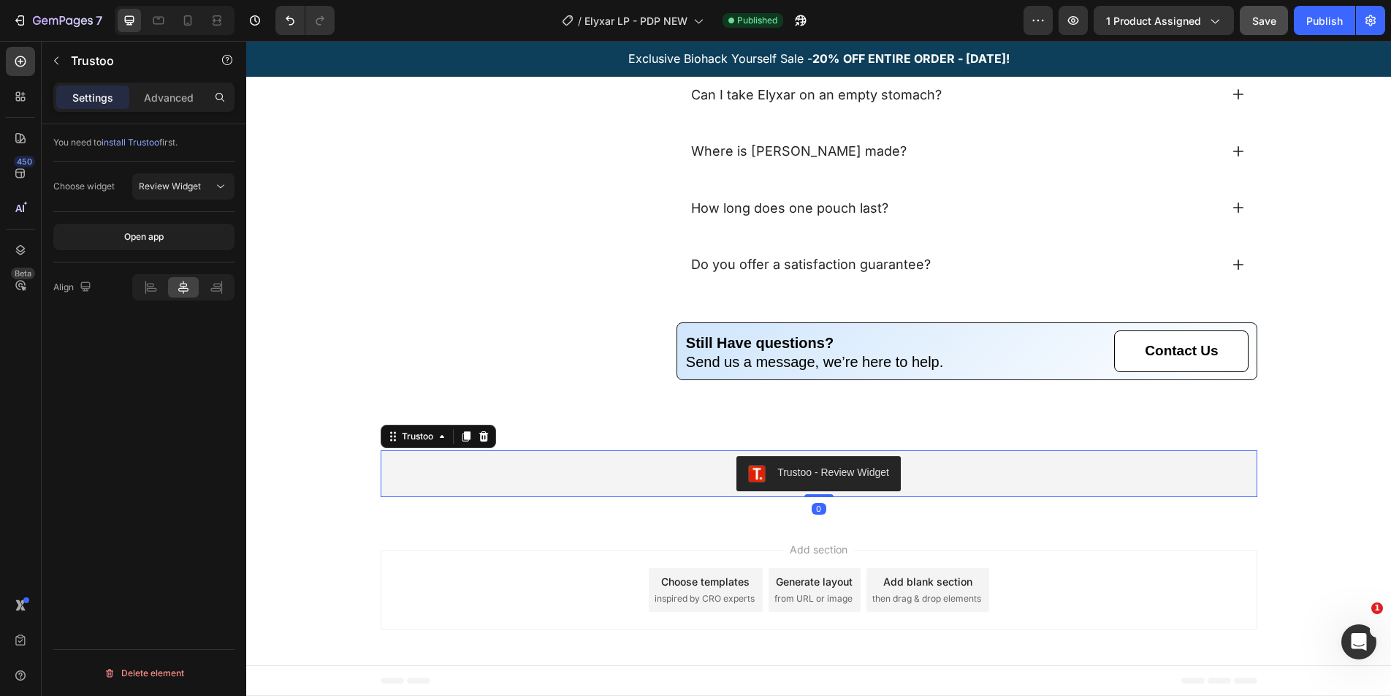
click at [1266, 20] on span "Save" at bounding box center [1264, 21] width 24 height 12
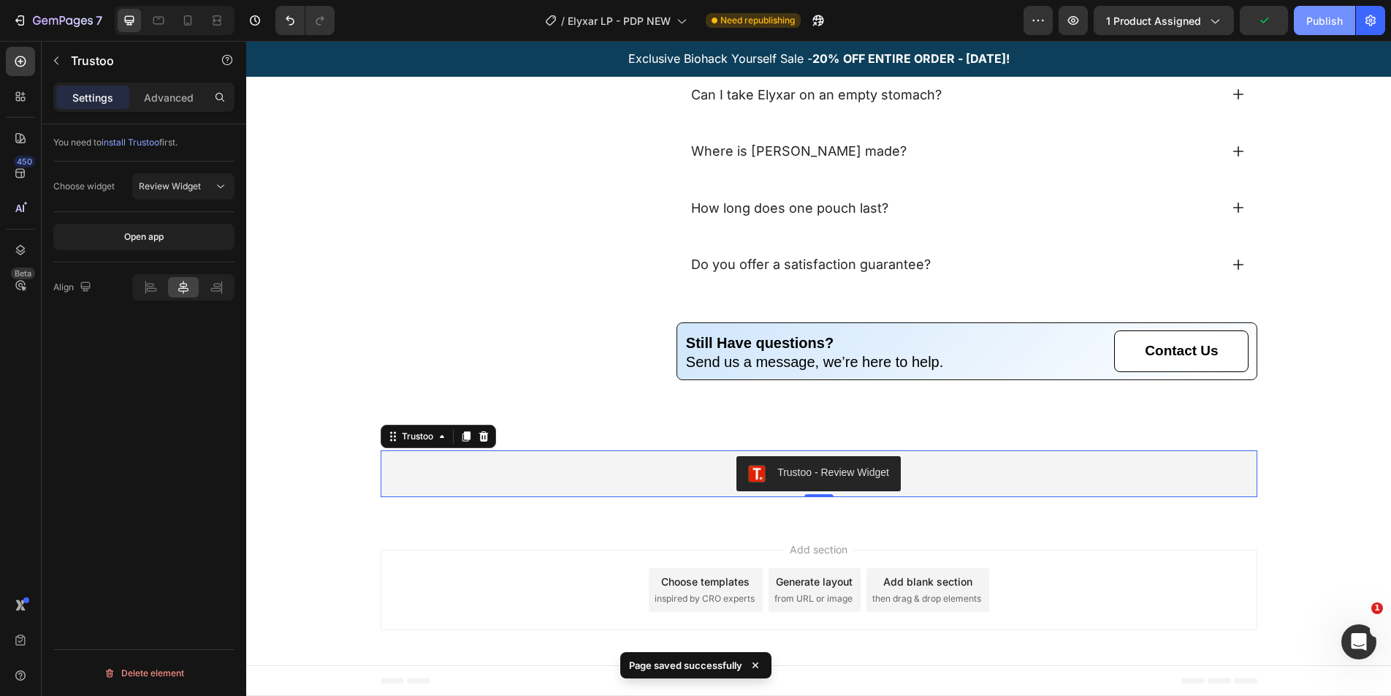
click at [1329, 12] on button "Publish" at bounding box center [1324, 20] width 61 height 29
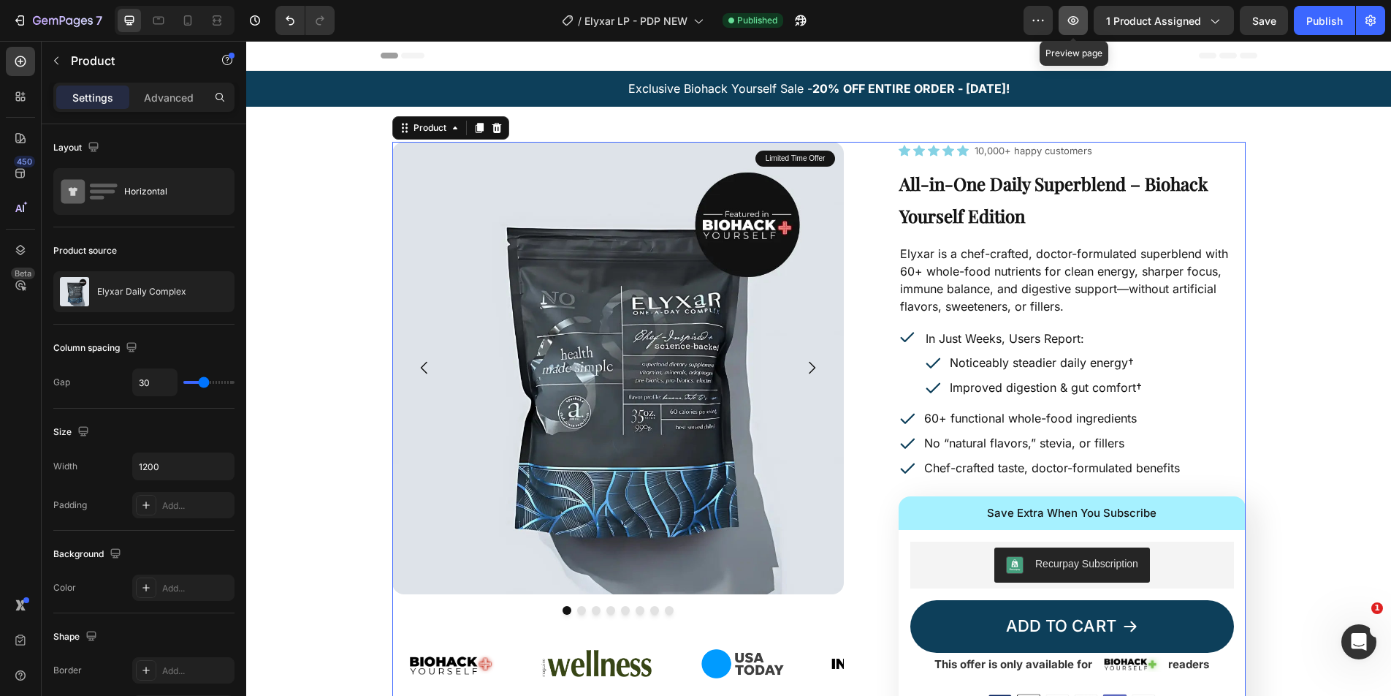
click at [1070, 27] on icon "button" at bounding box center [1073, 20] width 15 height 15
click at [807, 19] on icon "button" at bounding box center [801, 20] width 15 height 15
click at [1325, 24] on div "Publish" at bounding box center [1324, 20] width 37 height 15
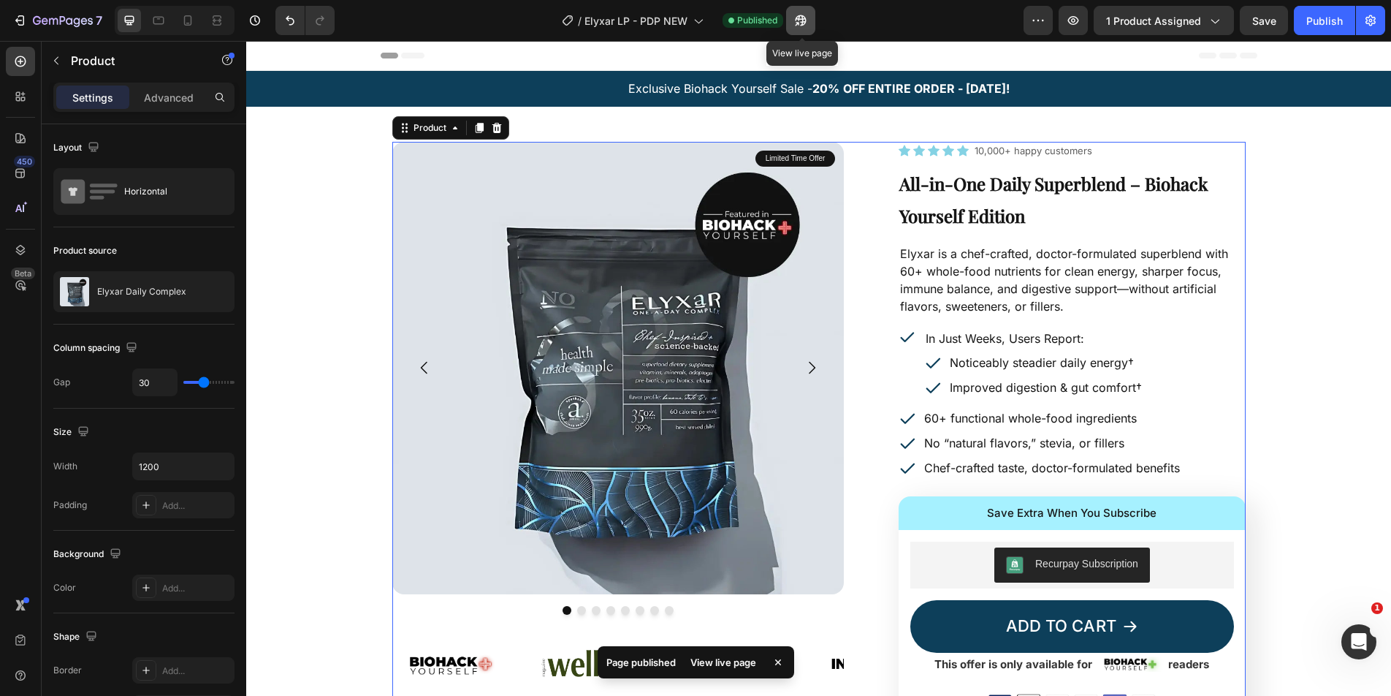
click at [802, 21] on icon "button" at bounding box center [801, 20] width 15 height 15
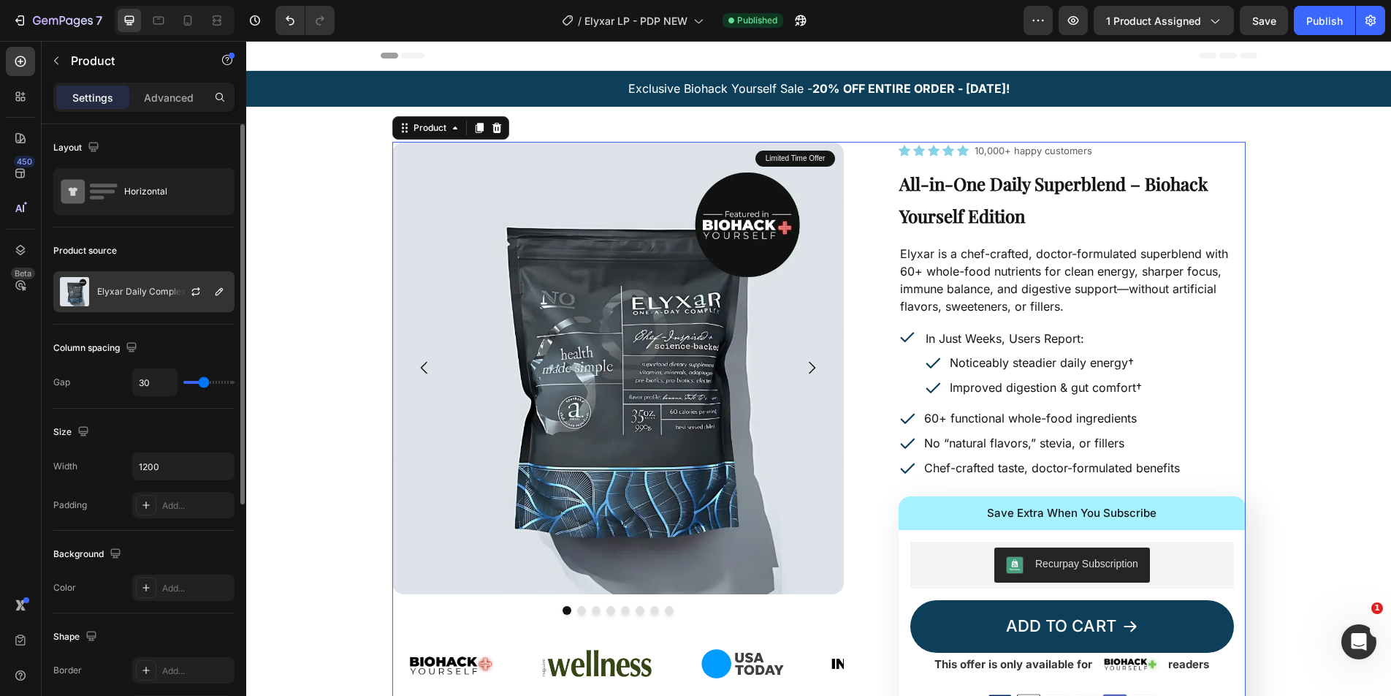
click at [156, 284] on div "Elyxar Daily Complex" at bounding box center [143, 291] width 181 height 41
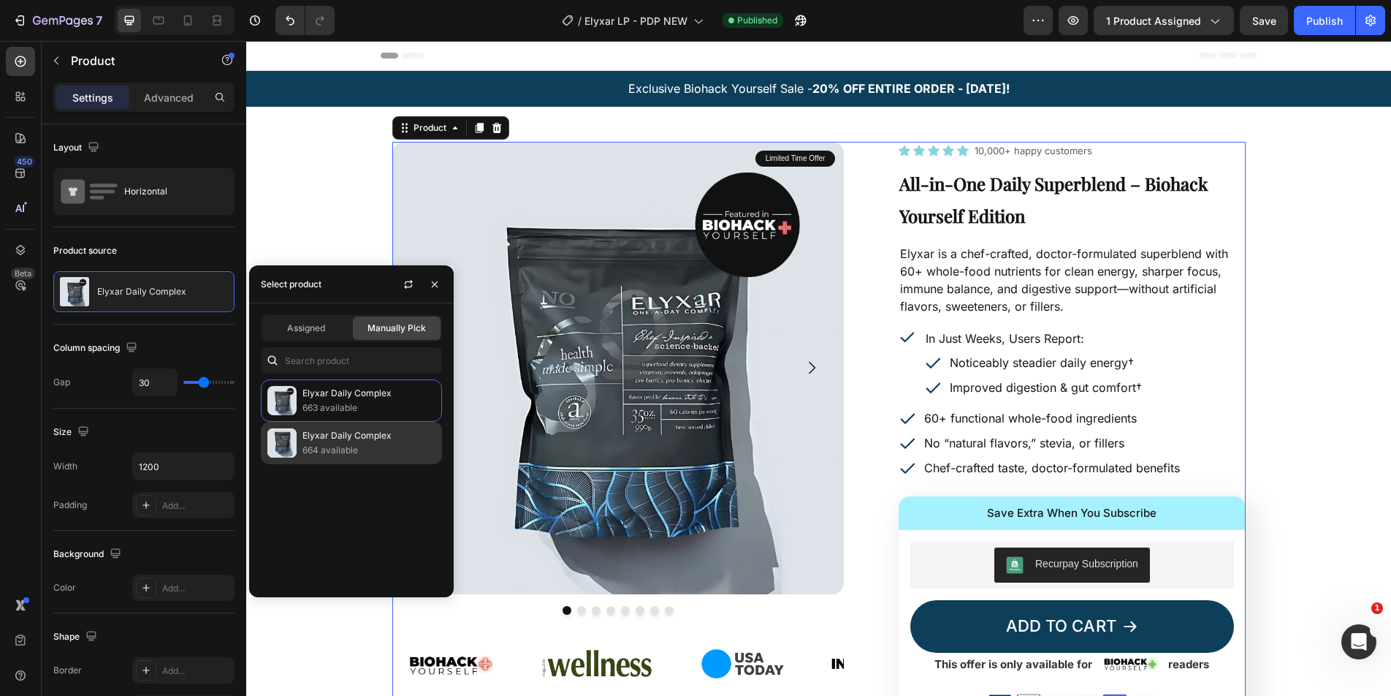
click at [338, 439] on p "Elyxar Daily Complex" at bounding box center [369, 435] width 133 height 15
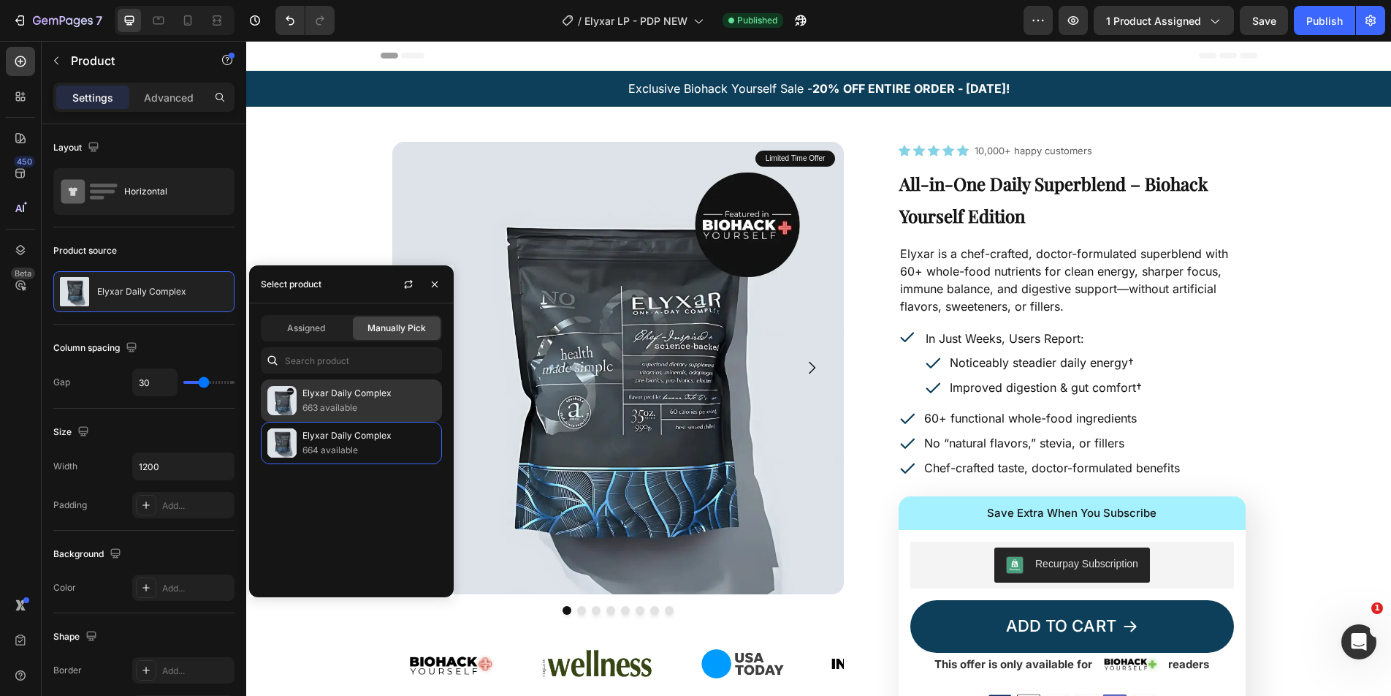
click at [347, 395] on p "Elyxar Daily Complex" at bounding box center [369, 393] width 133 height 15
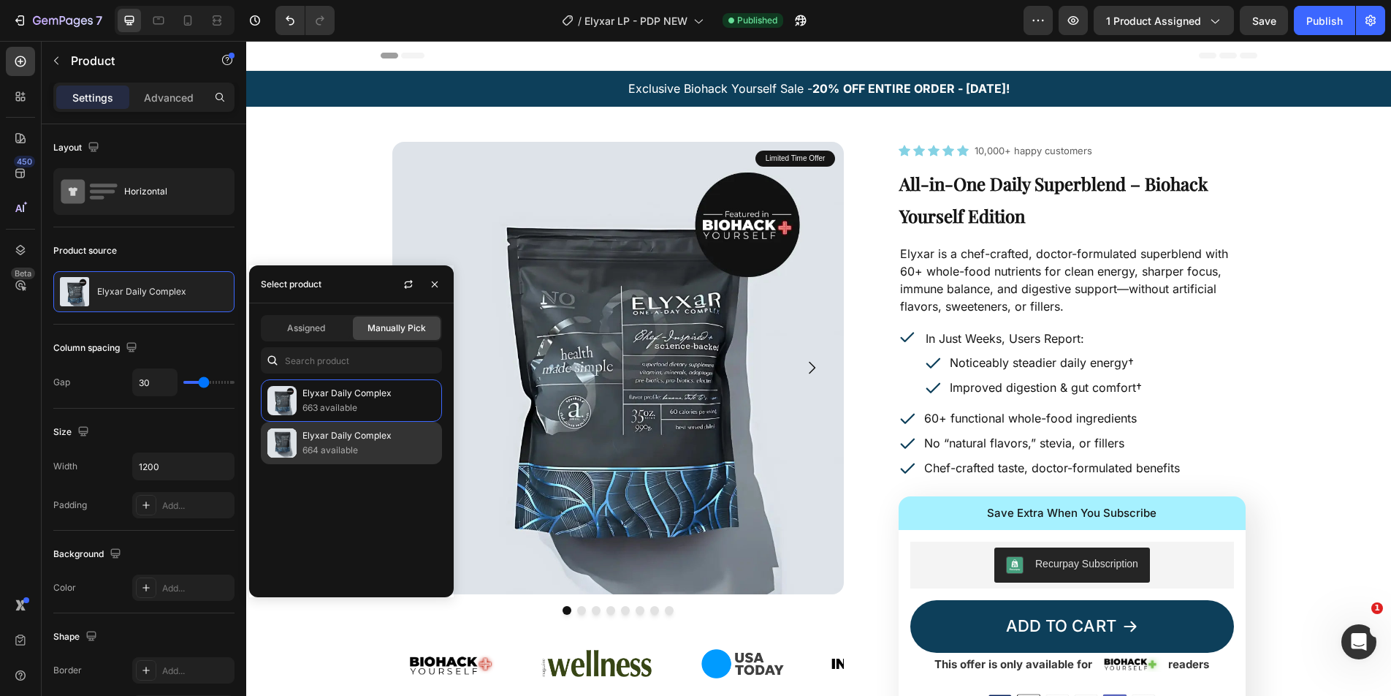
click at [342, 440] on p "Elyxar Daily Complex" at bounding box center [369, 435] width 133 height 15
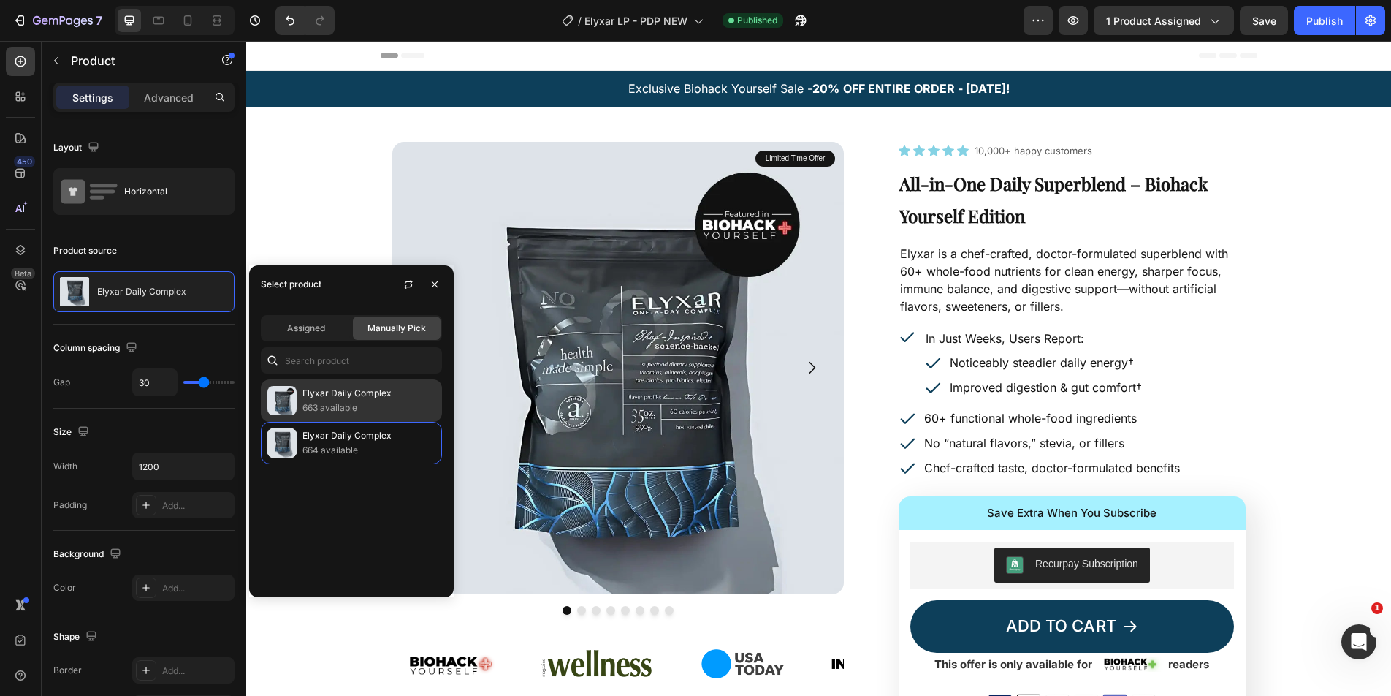
click at [359, 405] on p "663 available" at bounding box center [369, 407] width 133 height 15
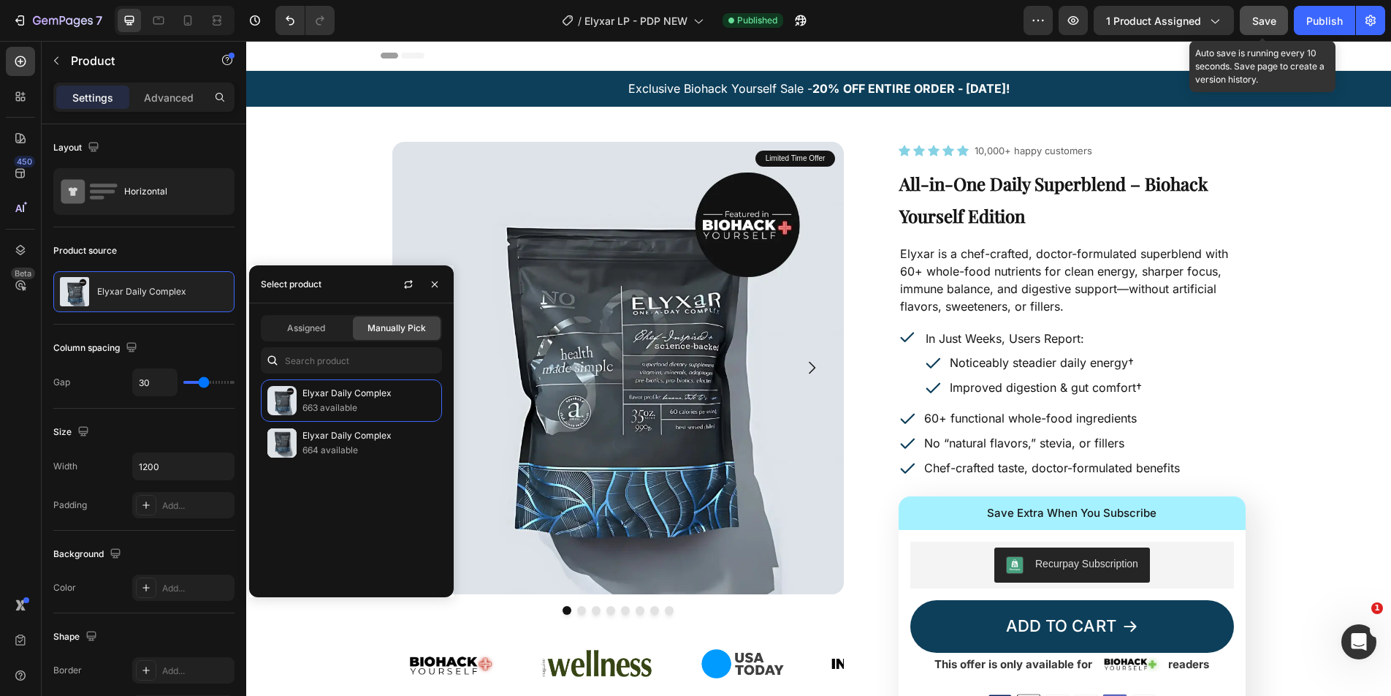
click at [1268, 22] on span "Save" at bounding box center [1264, 21] width 24 height 12
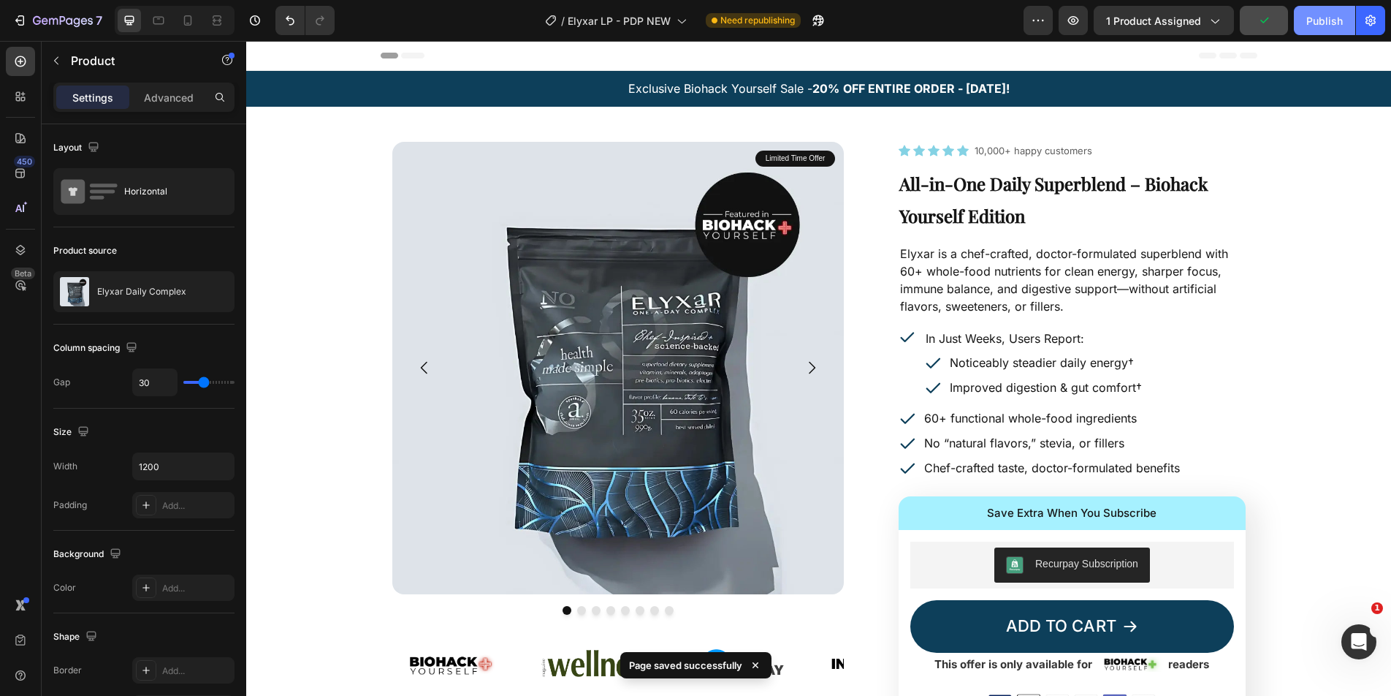
click at [1317, 21] on div "Publish" at bounding box center [1324, 20] width 37 height 15
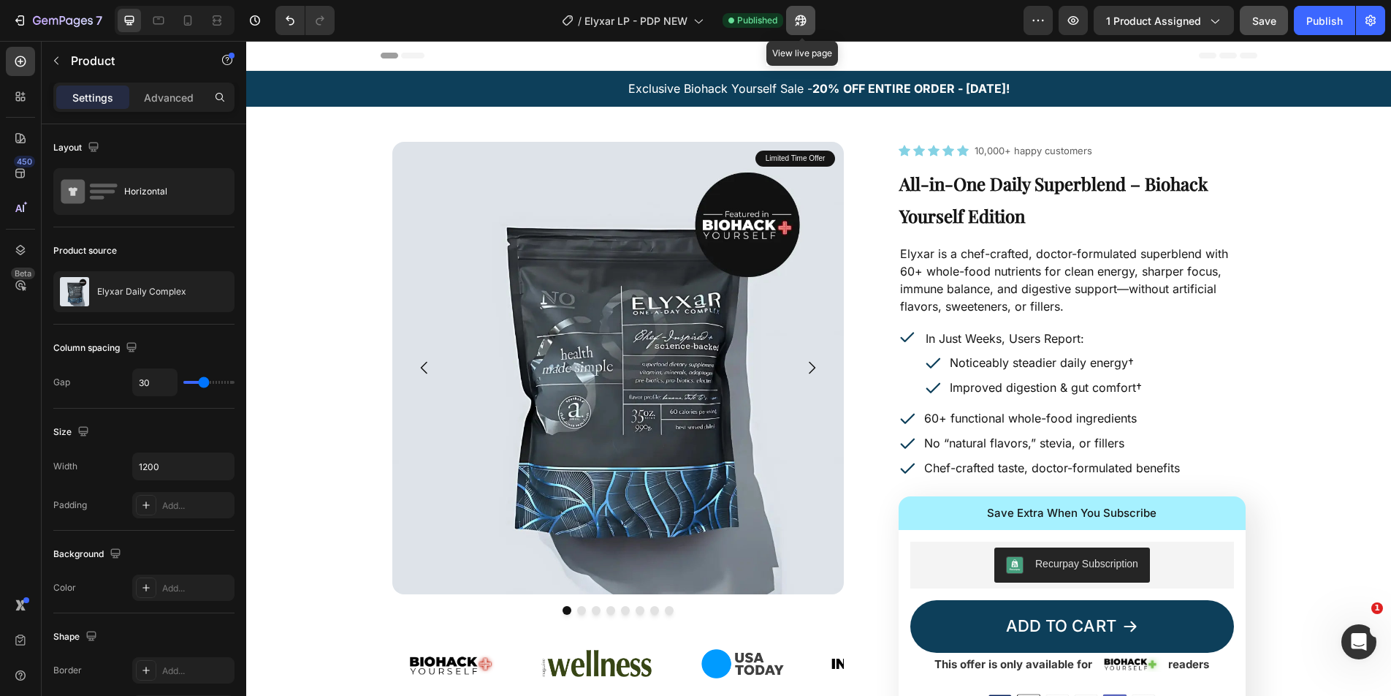
click at [797, 11] on button "button" at bounding box center [800, 20] width 29 height 29
